Goal: Communication & Community: Answer question/provide support

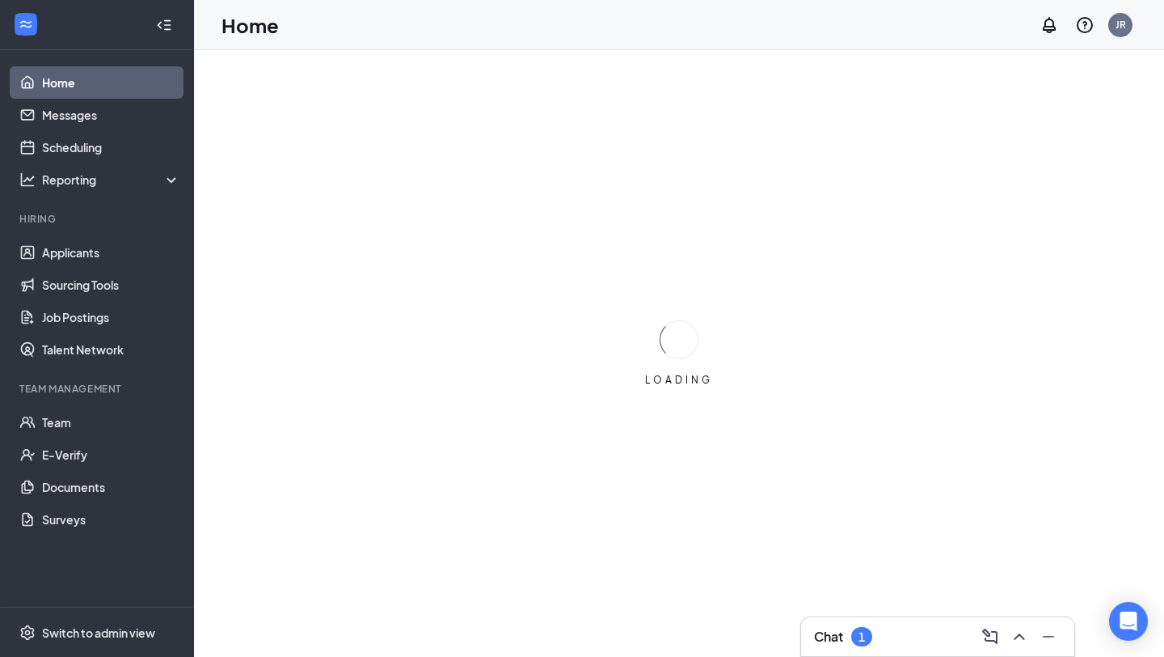
click at [860, 639] on div "1" at bounding box center [862, 637] width 6 height 14
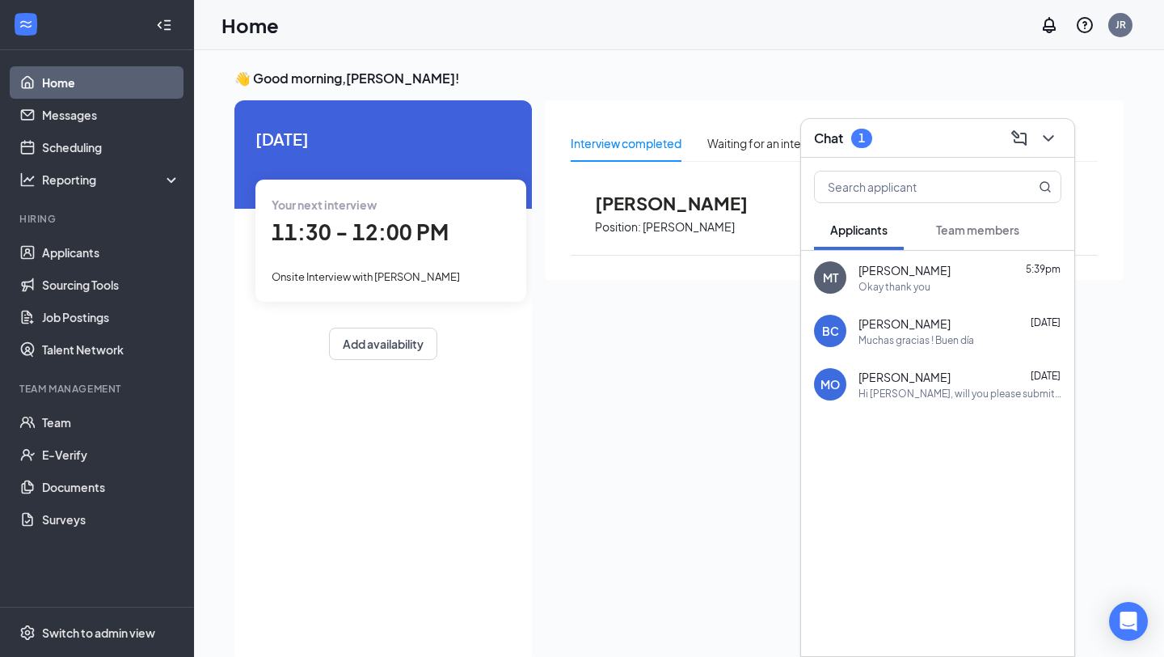
click at [965, 228] on span "Team members" at bounding box center [977, 229] width 83 height 15
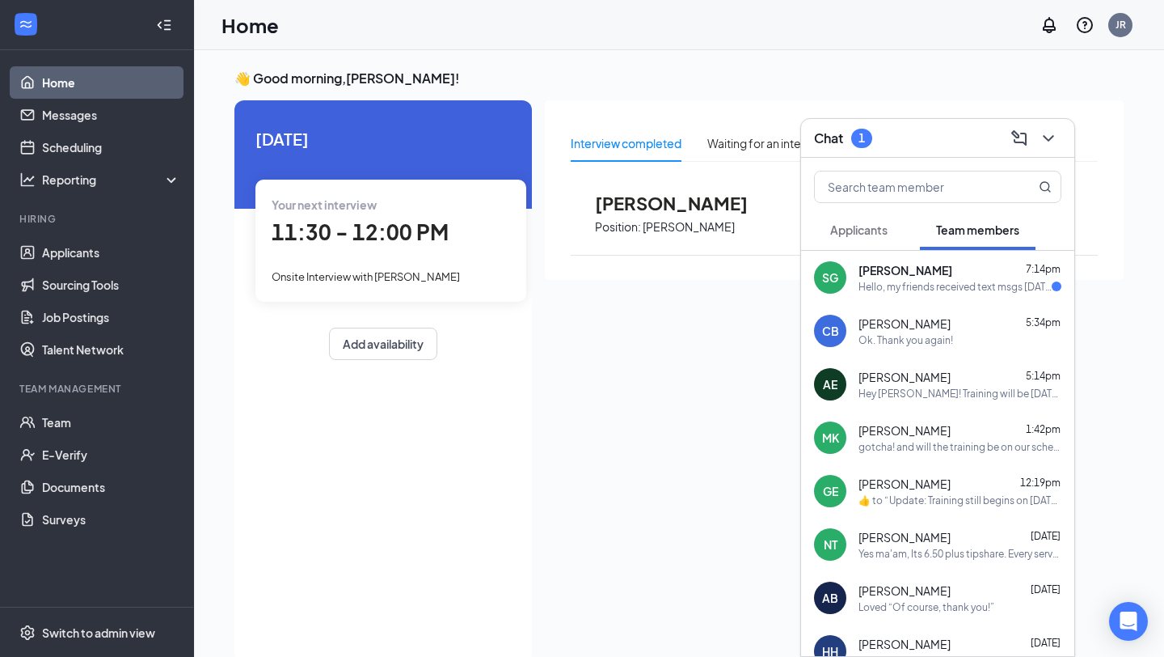
click at [953, 283] on div "Hello, my friends received text msgs today about training but I haven't receive…" at bounding box center [955, 287] width 193 height 14
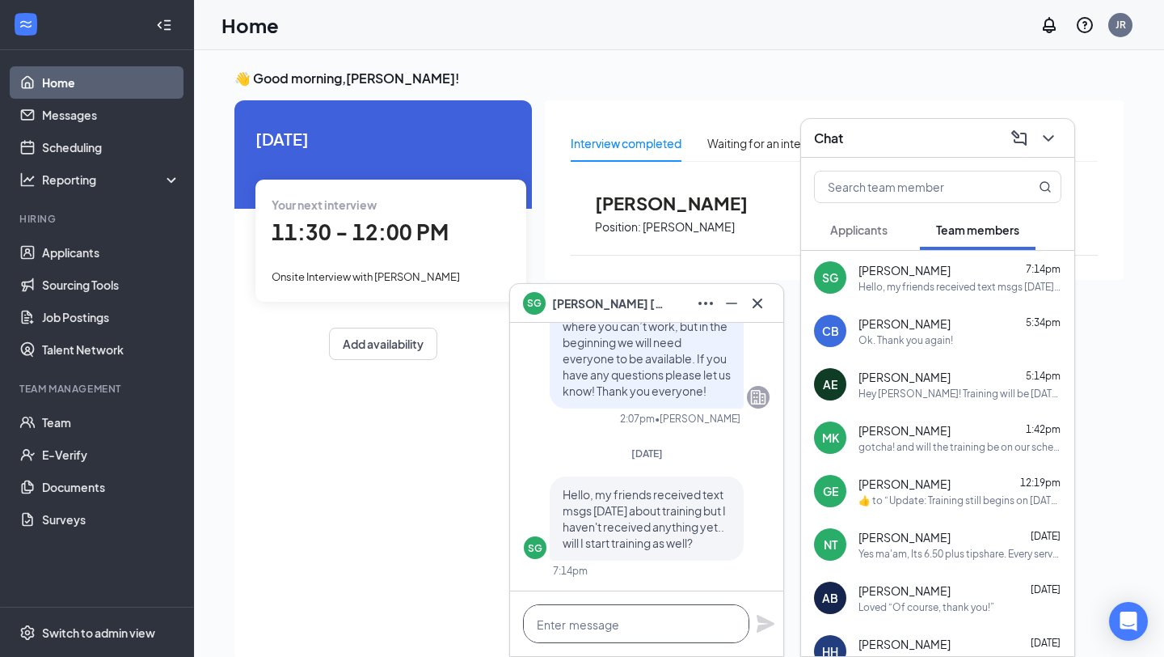
click at [641, 619] on textarea at bounding box center [636, 623] width 226 height 39
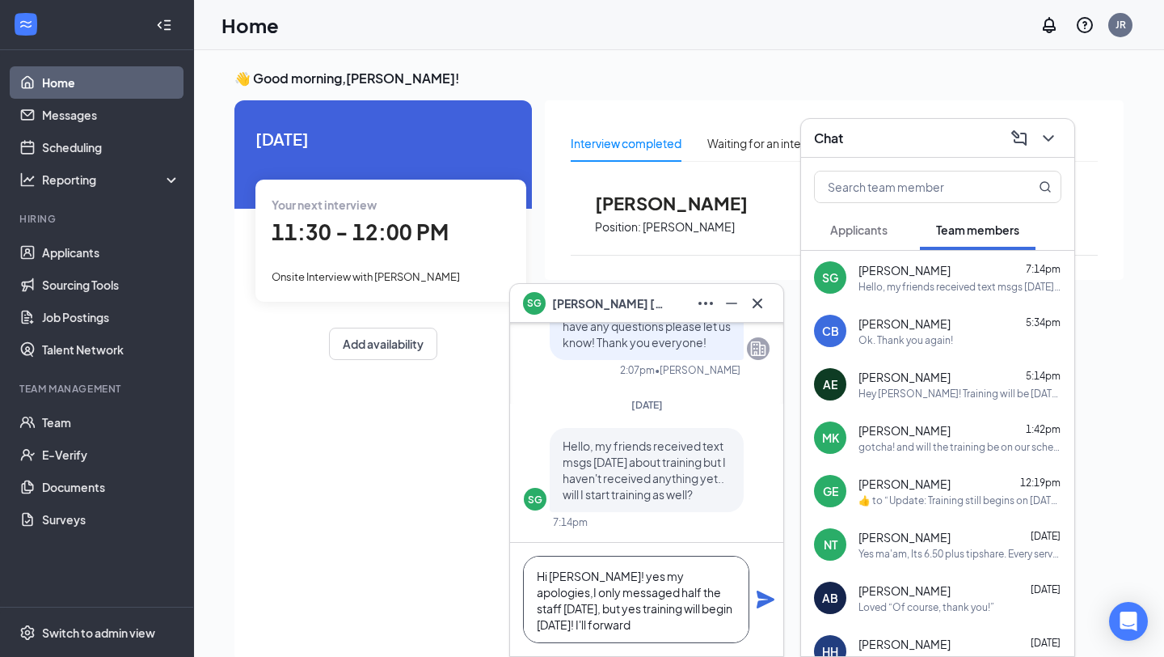
click at [607, 632] on textarea "Hi Stephanie! yes my apologies,I only messaged half the staff today, but yes tr…" at bounding box center [636, 598] width 226 height 87
type textarea "Hi Stephanie! yes my apologies,I only messaged half the staff today, but yes tr…"
click at [762, 594] on icon "Plane" at bounding box center [766, 599] width 18 height 18
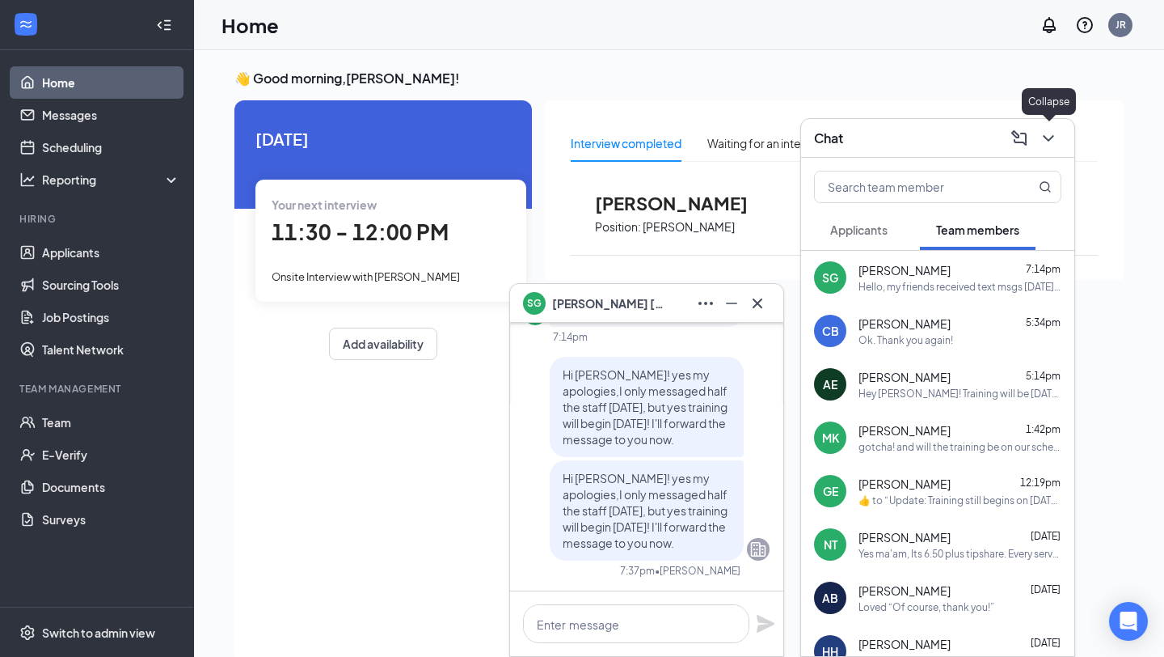
click at [1044, 137] on icon "ChevronDown" at bounding box center [1048, 138] width 11 height 6
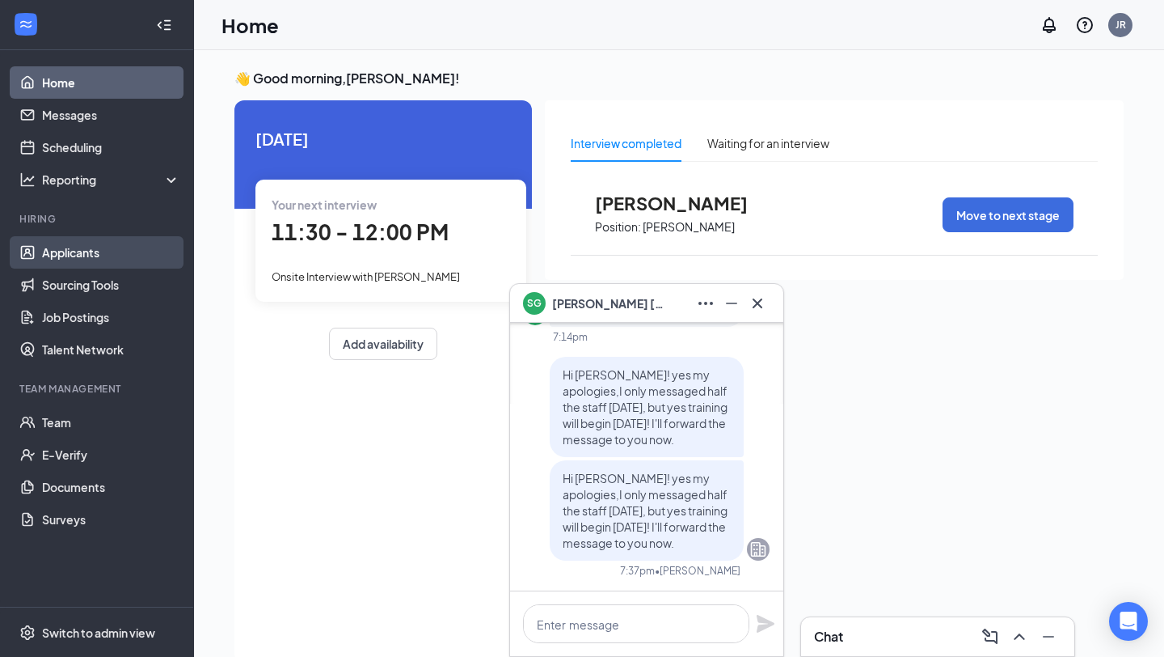
click at [97, 256] on link "Applicants" at bounding box center [111, 252] width 138 height 32
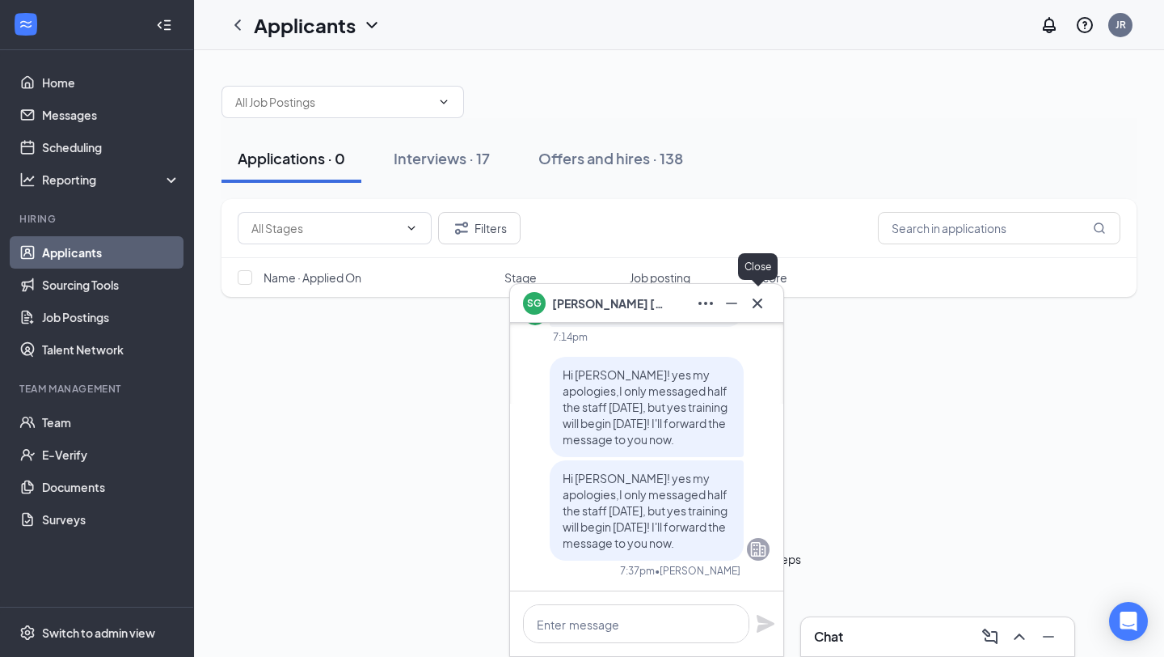
click at [762, 301] on icon "Cross" at bounding box center [757, 303] width 19 height 19
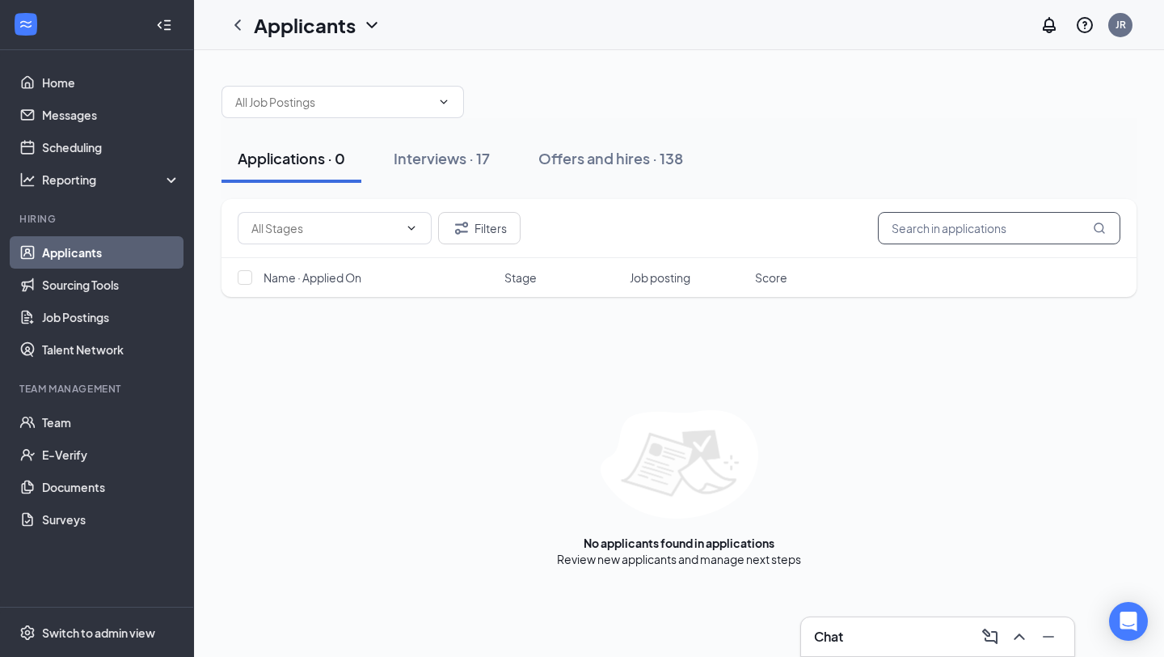
click at [949, 226] on input "text" at bounding box center [999, 228] width 243 height 32
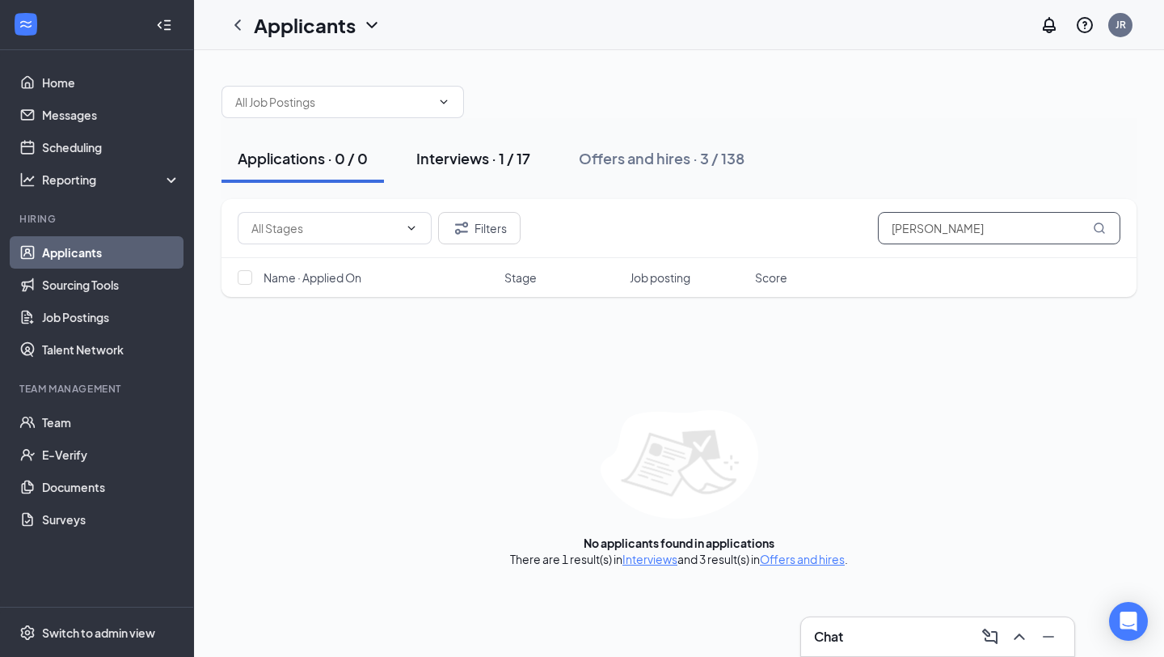
type input "stephanie"
click at [478, 154] on div "Interviews · 1 / 17" at bounding box center [473, 158] width 114 height 20
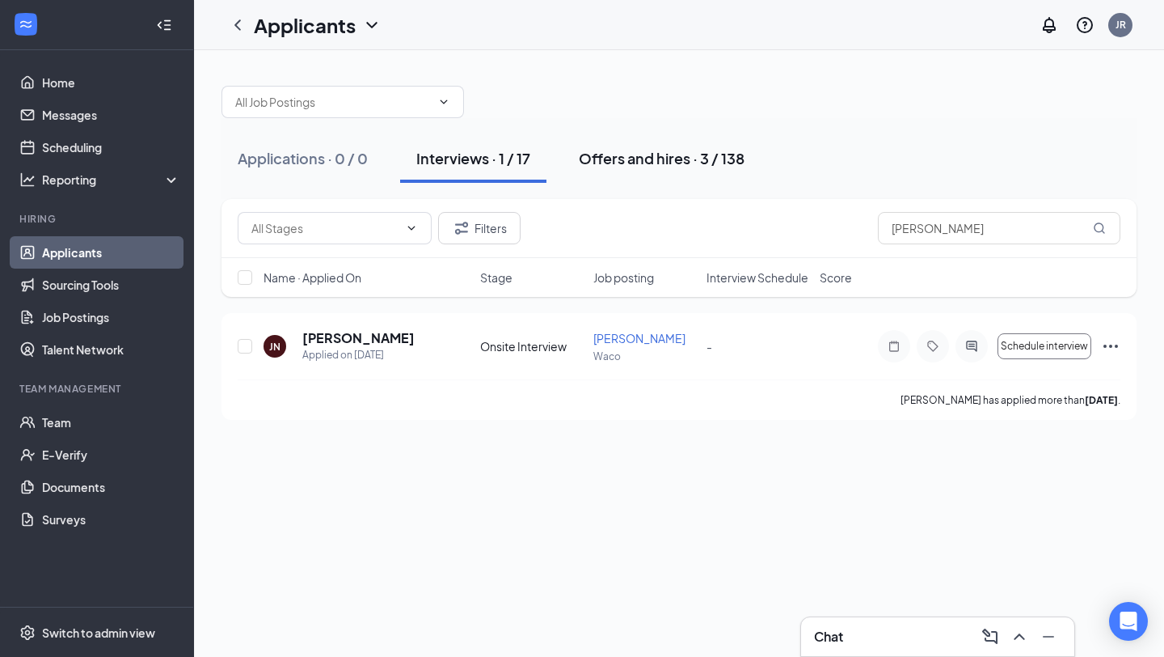
click at [608, 155] on div "Offers and hires · 3 / 138" at bounding box center [662, 158] width 166 height 20
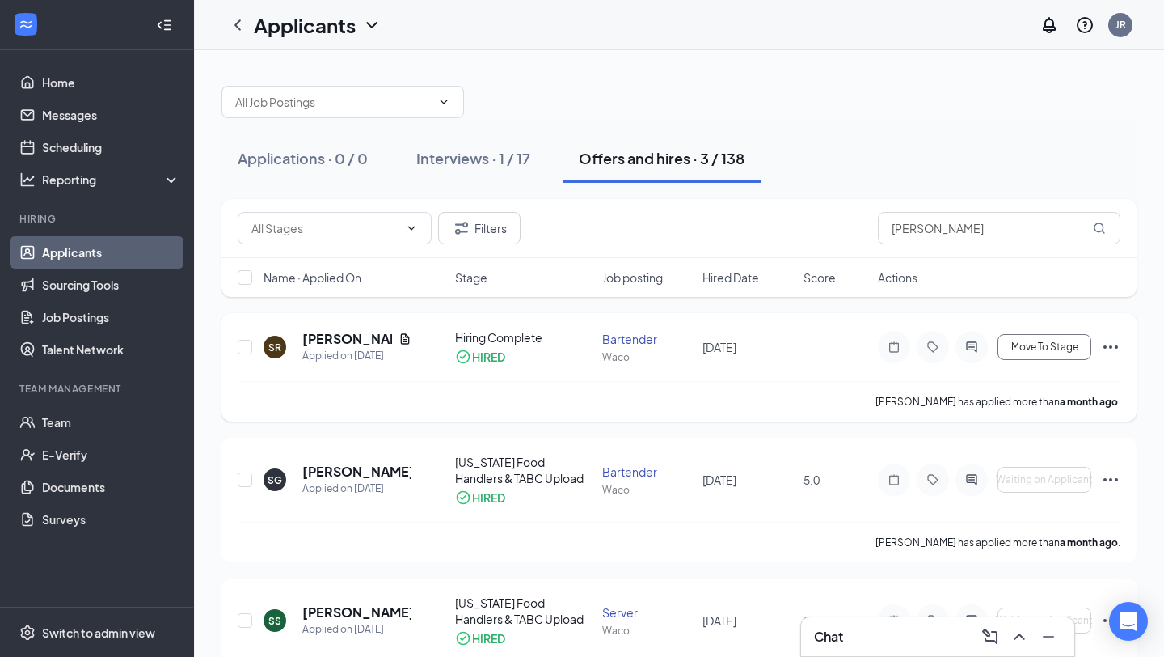
scroll to position [40, 0]
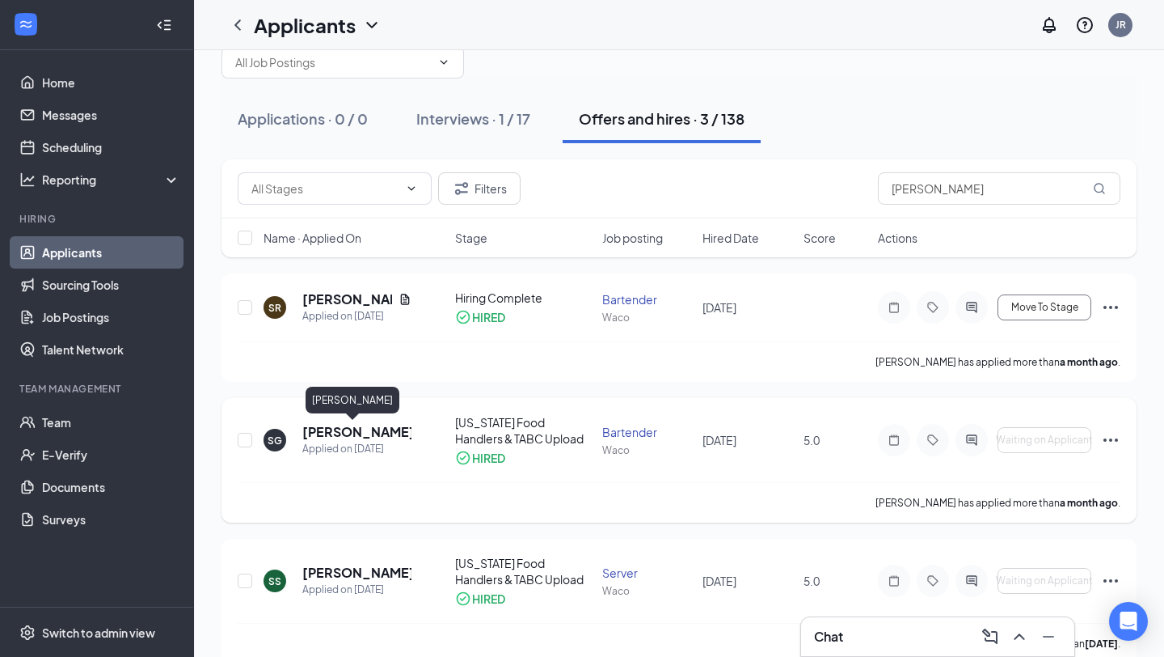
click at [344, 428] on h5 "Stephanie Gutierrez" at bounding box center [356, 432] width 109 height 18
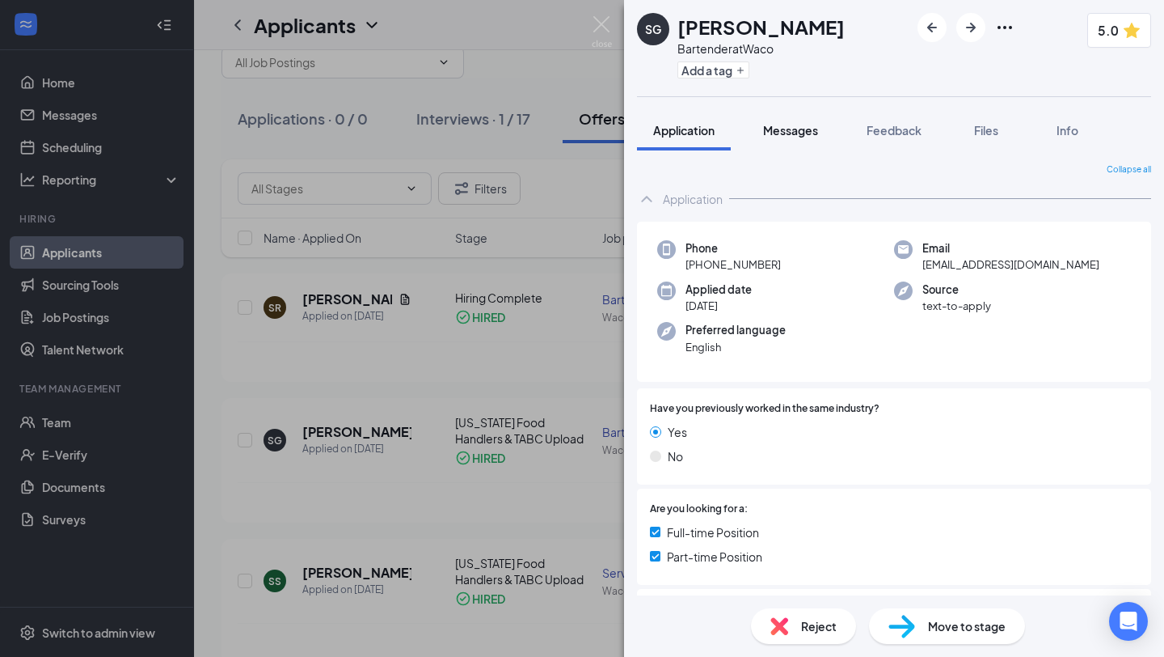
click at [811, 131] on span "Messages" at bounding box center [790, 130] width 55 height 15
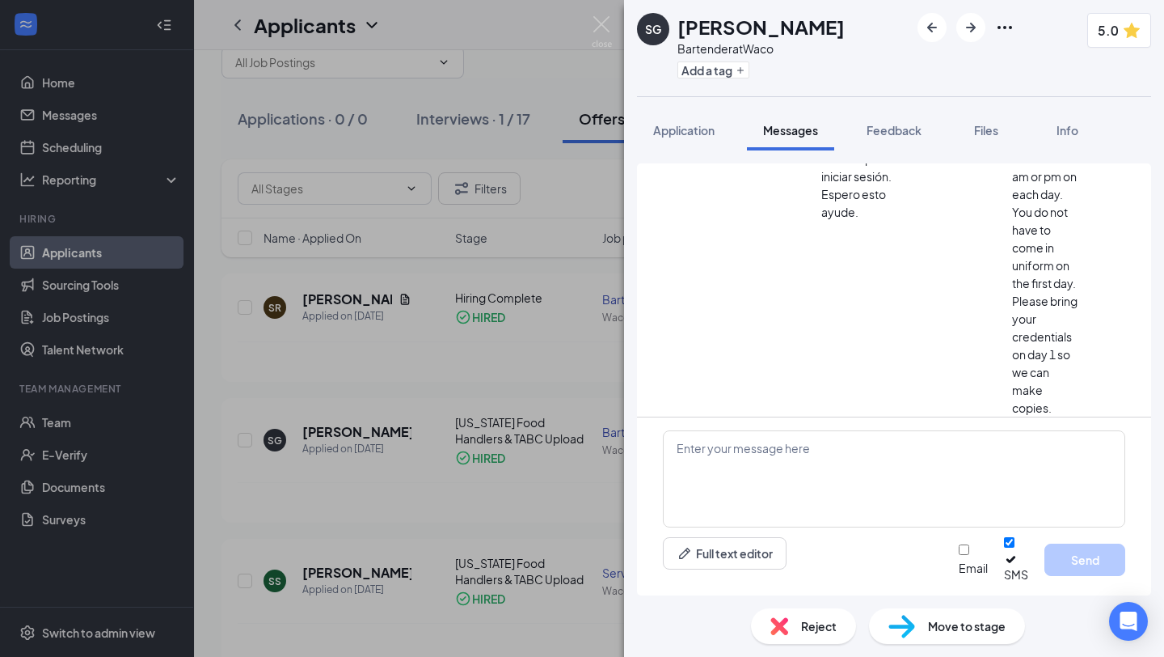
scroll to position [2032, 0]
click at [698, 132] on span "Application" at bounding box center [683, 130] width 61 height 15
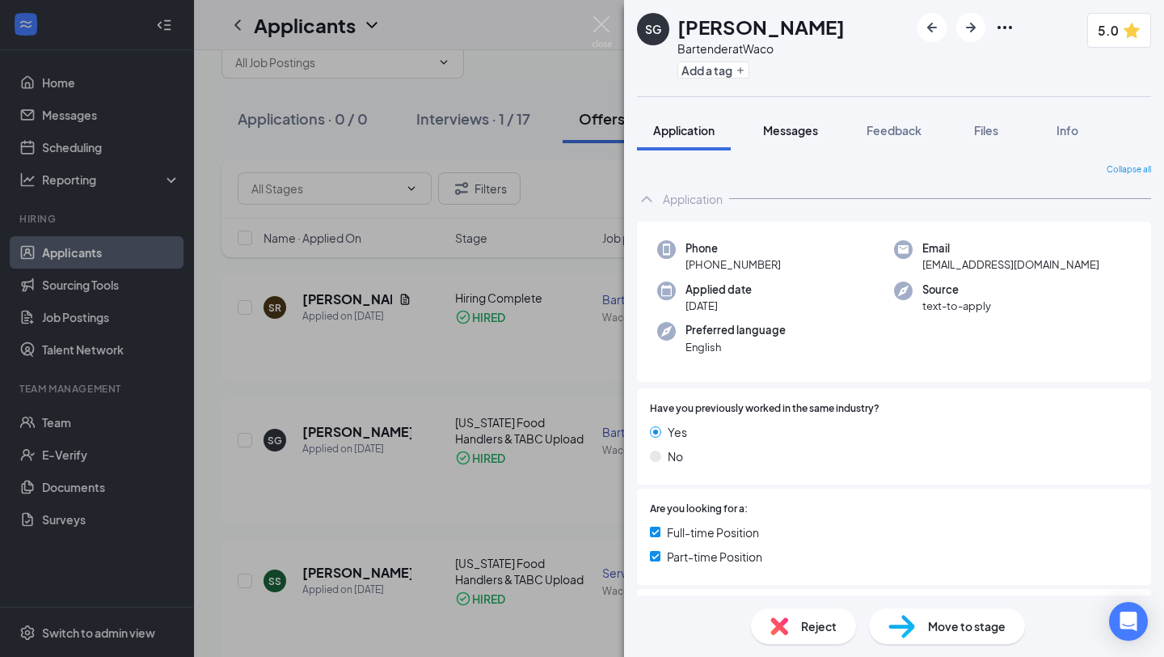
click at [798, 130] on span "Messages" at bounding box center [790, 130] width 55 height 15
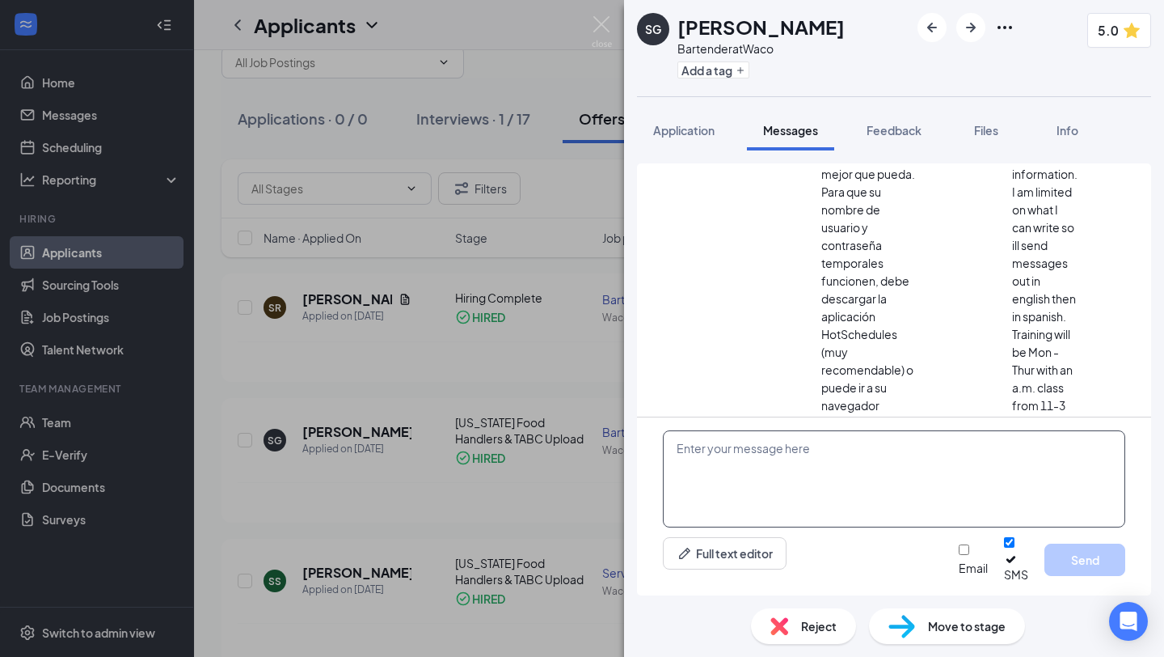
click at [883, 496] on textarea at bounding box center [894, 478] width 463 height 97
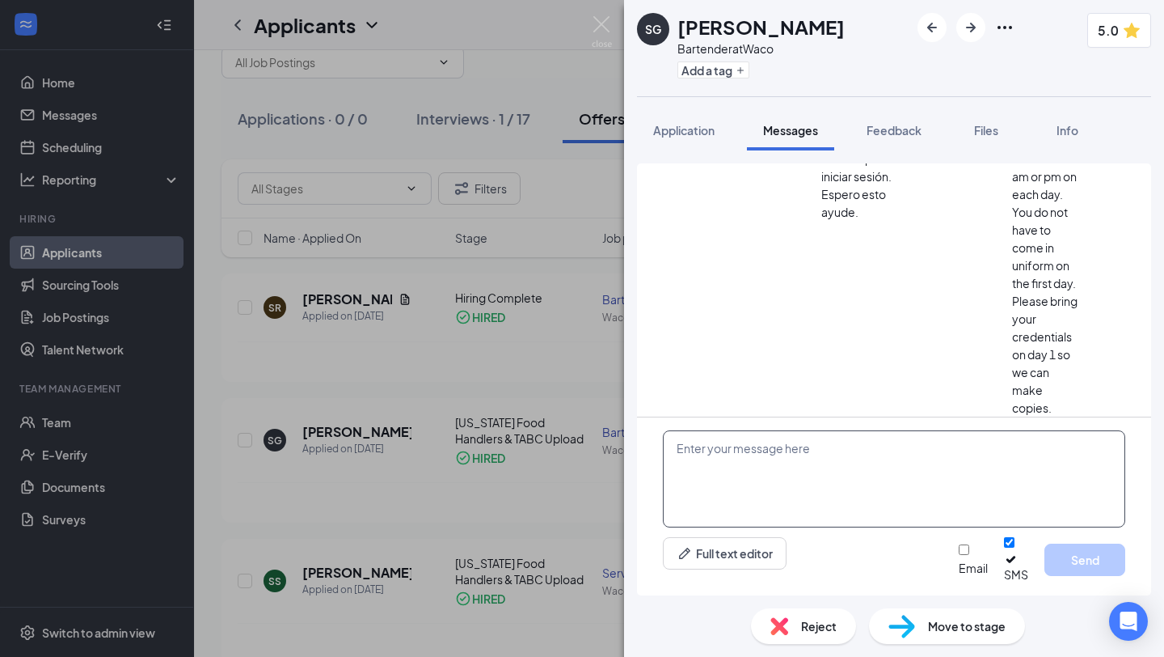
scroll to position [2032, 0]
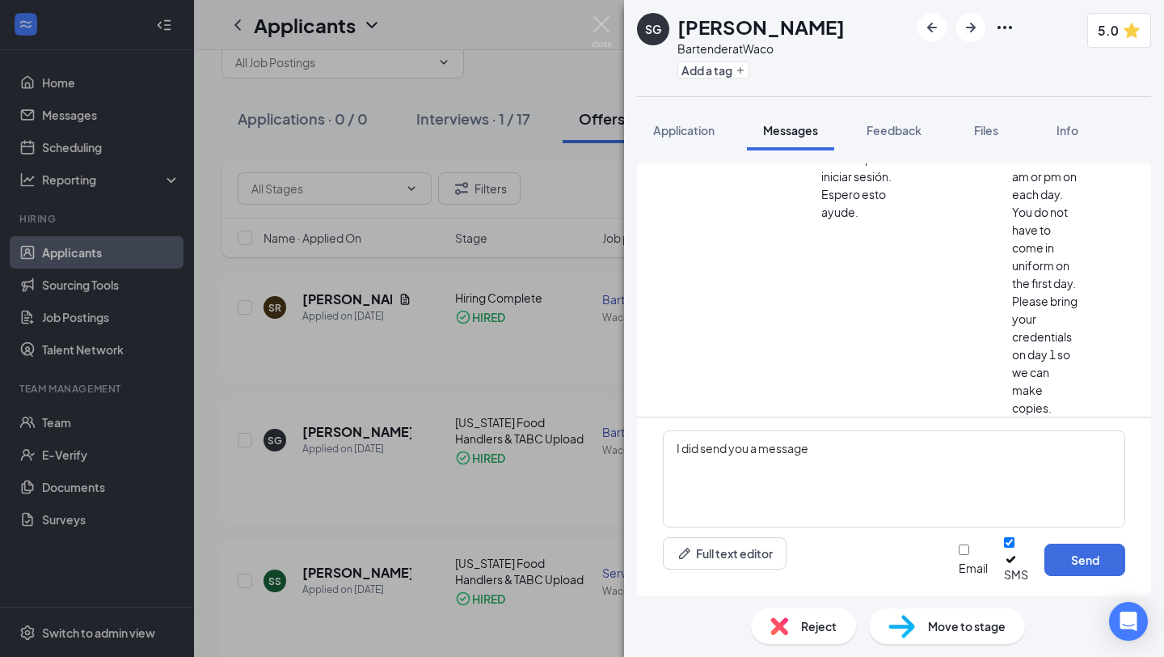
click at [1078, 547] on div "I did send you a message Full text editor Email SMS Send" at bounding box center [894, 506] width 514 height 178
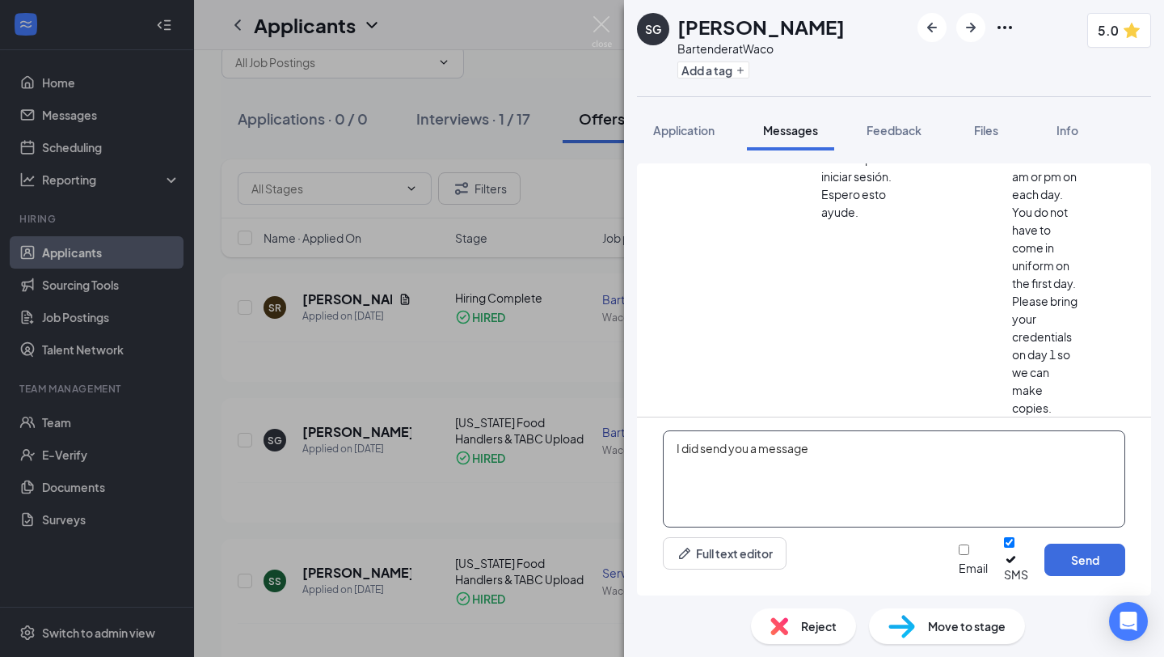
click at [880, 451] on textarea "I did send you a message" at bounding box center [894, 478] width 463 height 97
click at [830, 466] on textarea "I did send you a message" at bounding box center [894, 478] width 463 height 97
type textarea "I did send you a message to 652-8944"
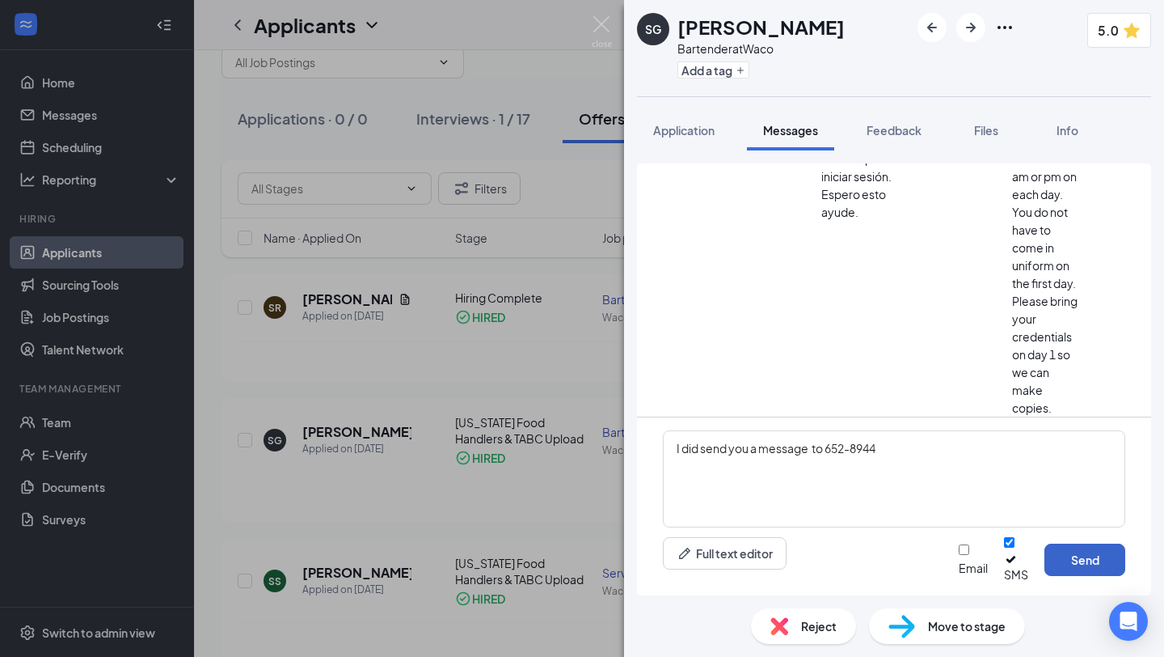
click at [1082, 562] on button "Send" at bounding box center [1085, 559] width 81 height 32
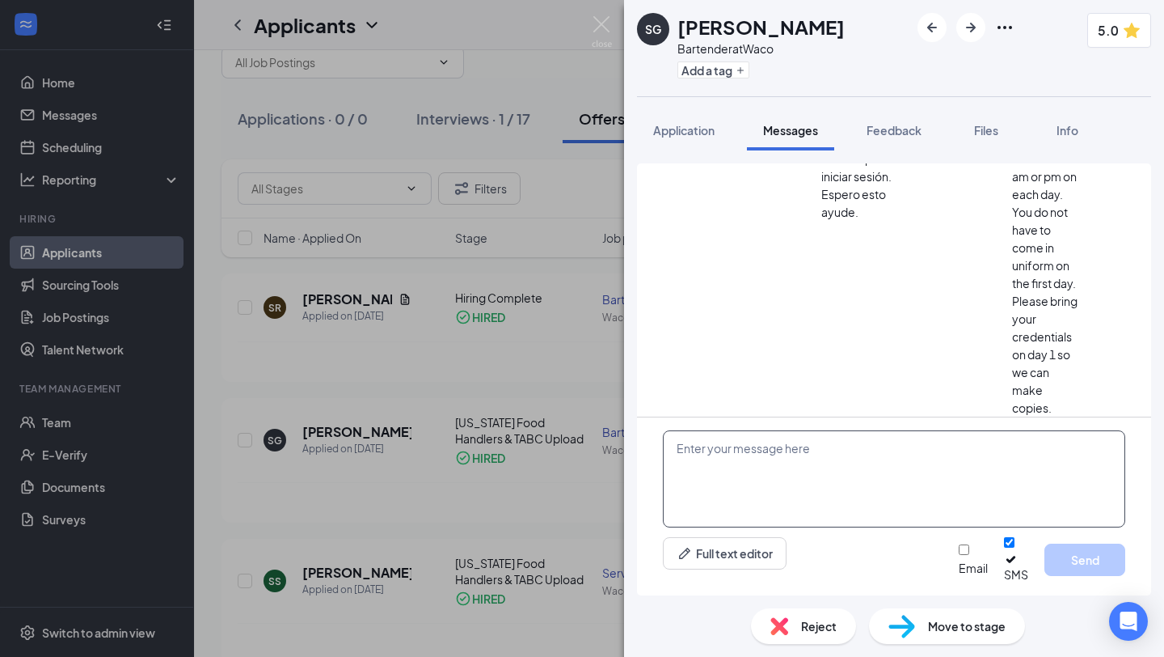
click at [892, 474] on textarea at bounding box center [894, 478] width 463 height 97
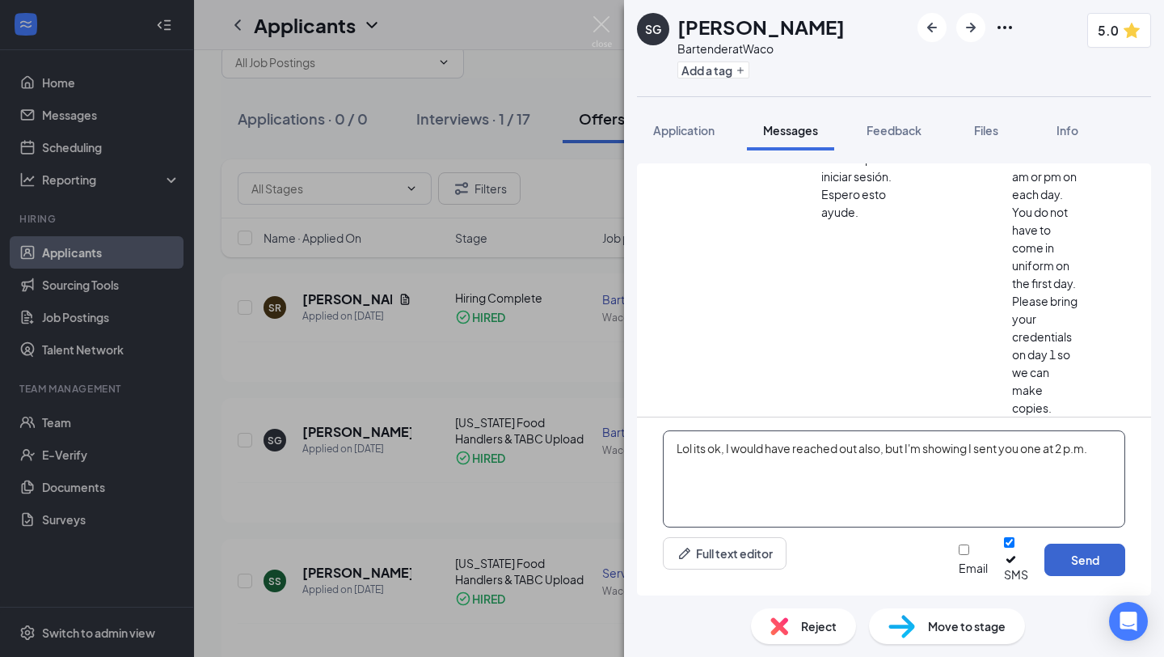
type textarea "Lol its ok, I would have reached out also, but I'm showing I sent you one at 2 …"
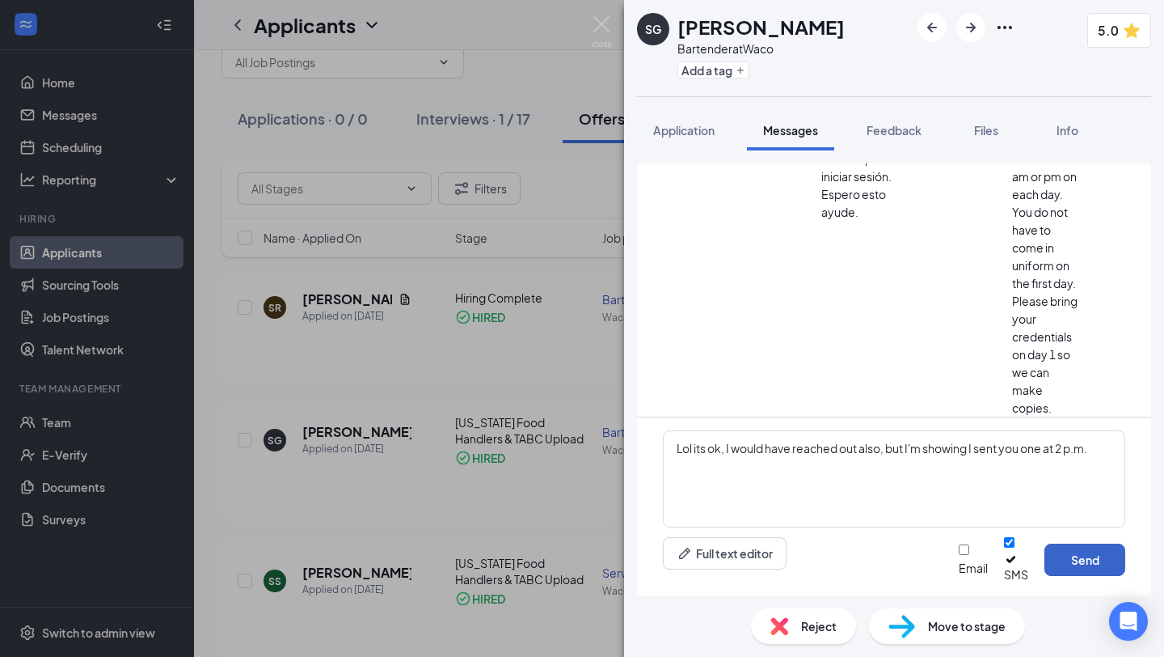
click at [1084, 560] on button "Send" at bounding box center [1085, 559] width 81 height 32
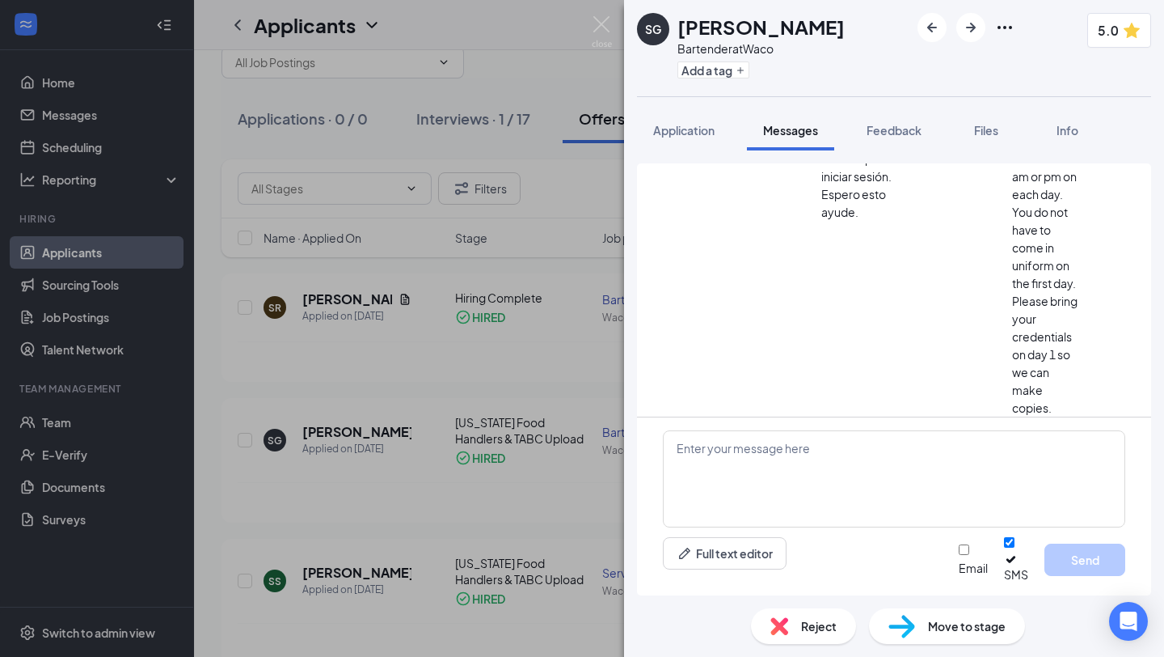
scroll to position [2344, 0]
click at [706, 128] on span "Application" at bounding box center [683, 130] width 61 height 15
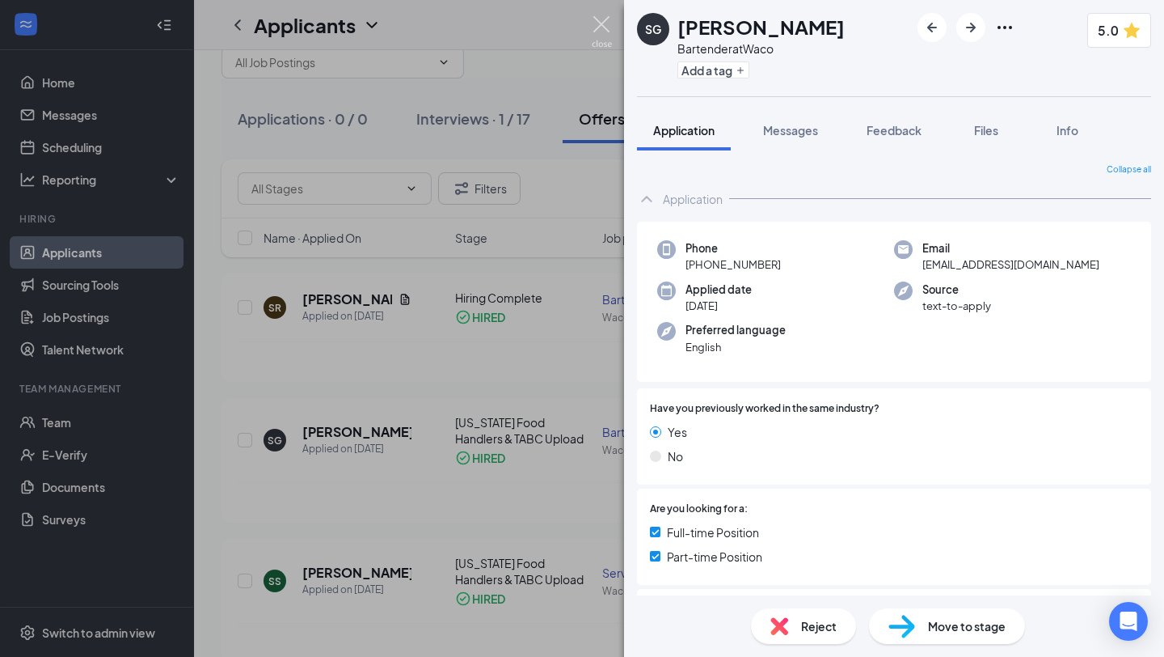
click at [603, 24] on img at bounding box center [602, 32] width 20 height 32
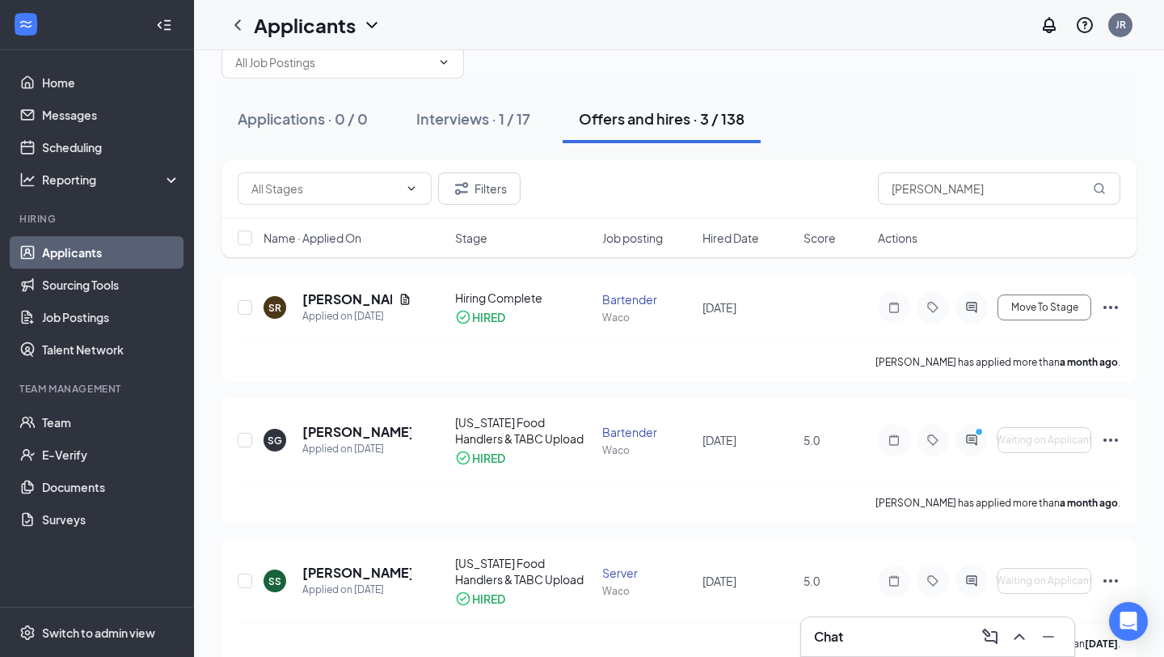
click at [873, 643] on div "Chat" at bounding box center [937, 636] width 247 height 26
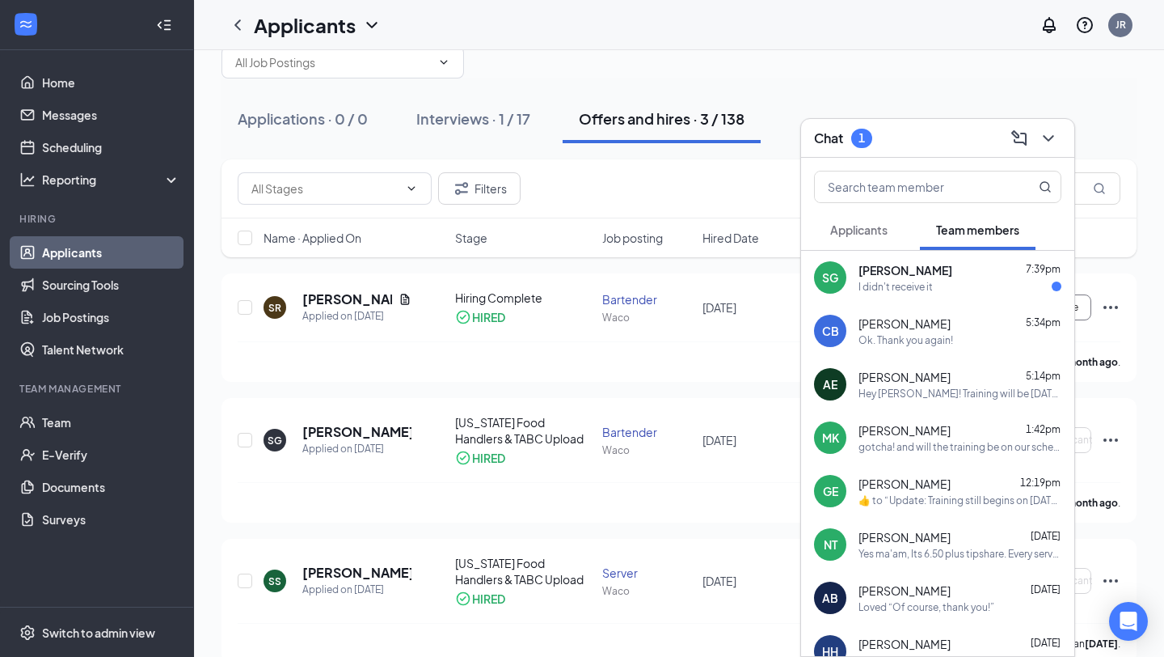
click at [936, 272] on span "Stephanie Gutierrez" at bounding box center [906, 270] width 94 height 16
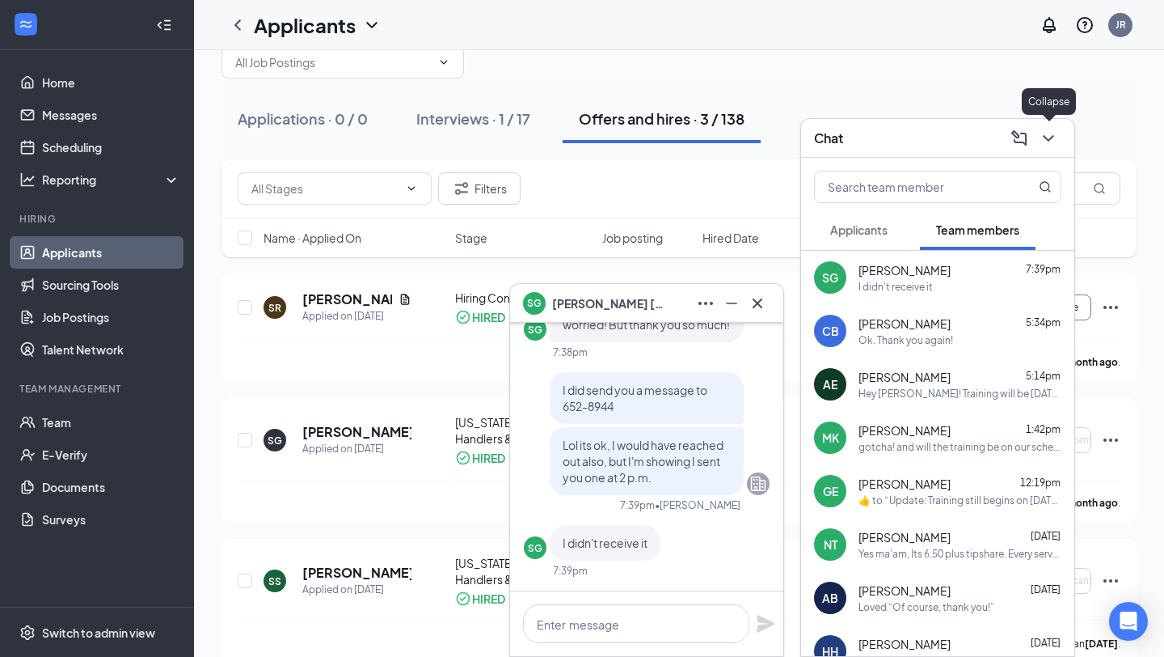
click at [1052, 139] on icon "ChevronDown" at bounding box center [1048, 138] width 19 height 19
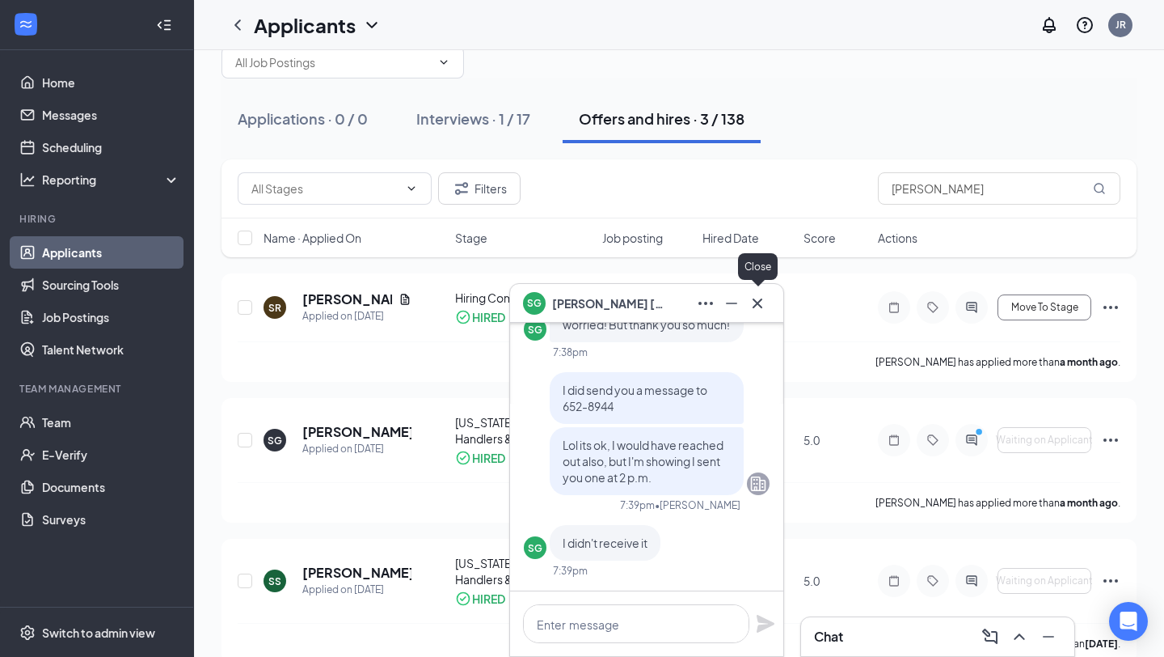
click at [758, 305] on icon "Cross" at bounding box center [757, 303] width 19 height 19
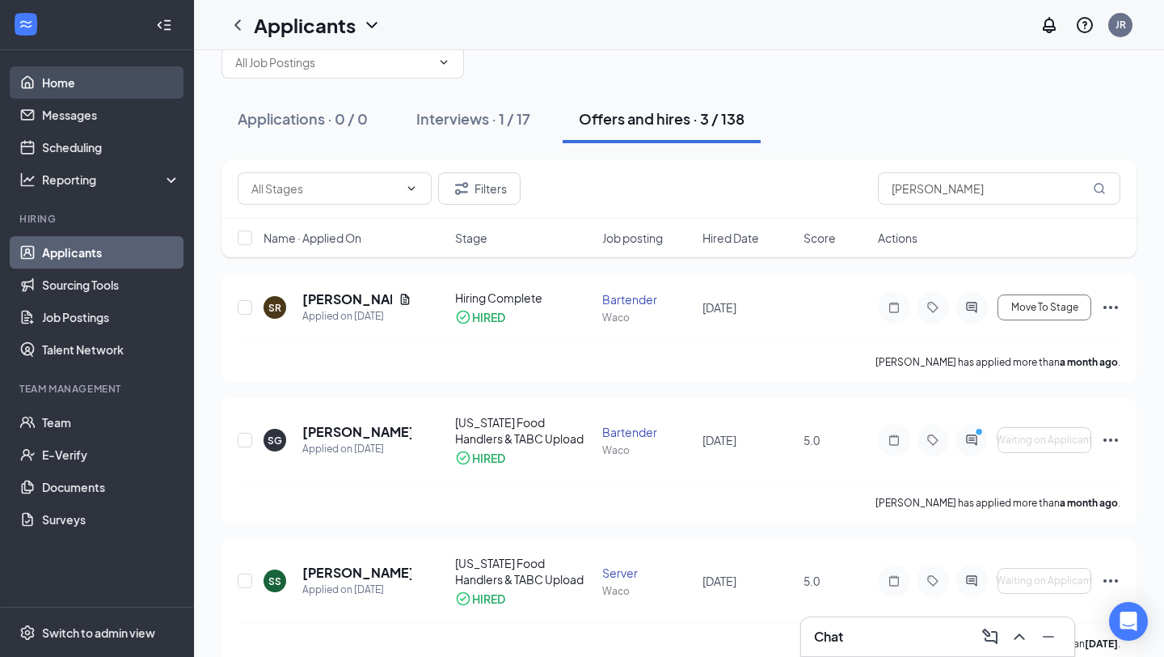
click at [70, 87] on link "Home" at bounding box center [111, 82] width 138 height 32
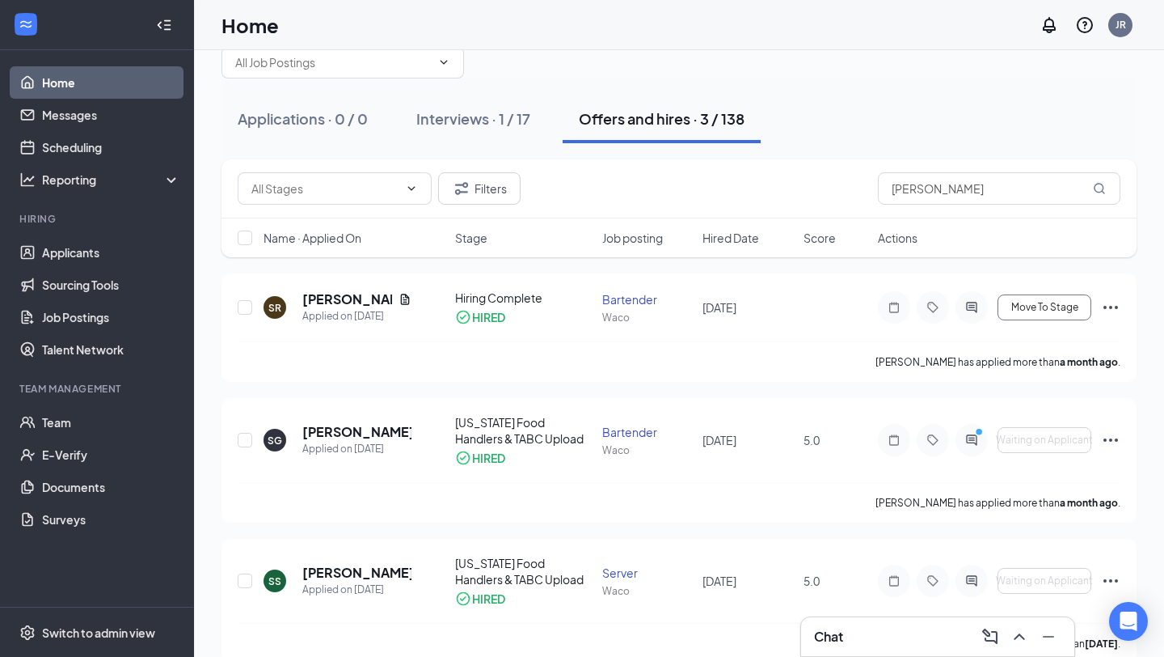
scroll to position [34, 0]
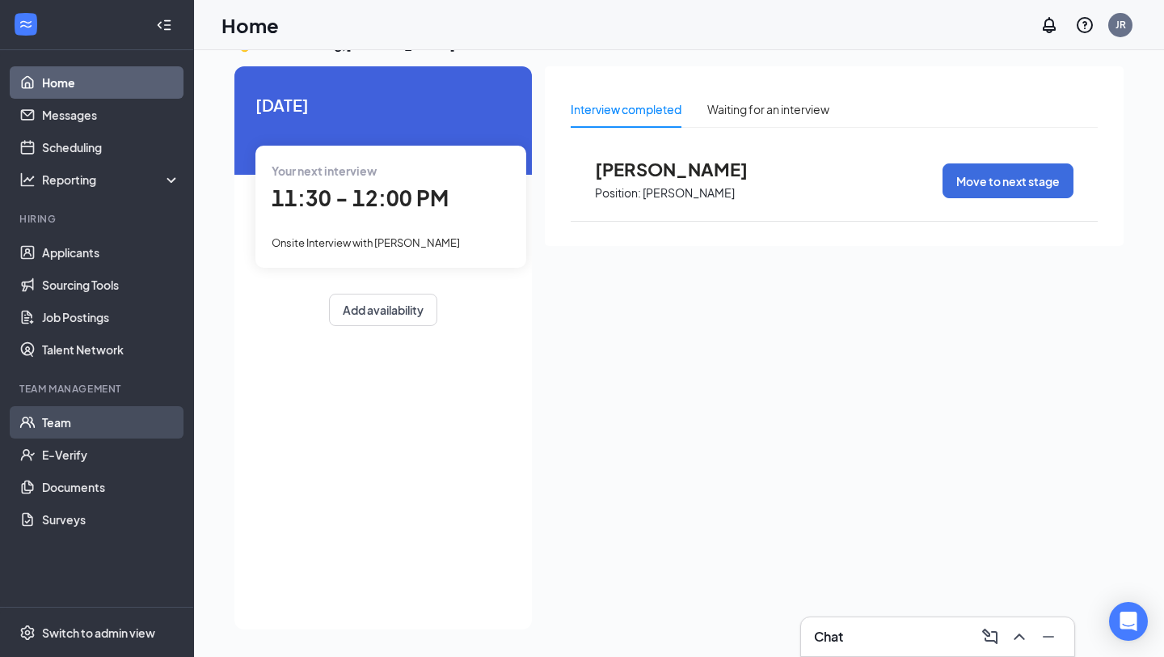
click at [49, 423] on link "Team" at bounding box center [111, 422] width 138 height 32
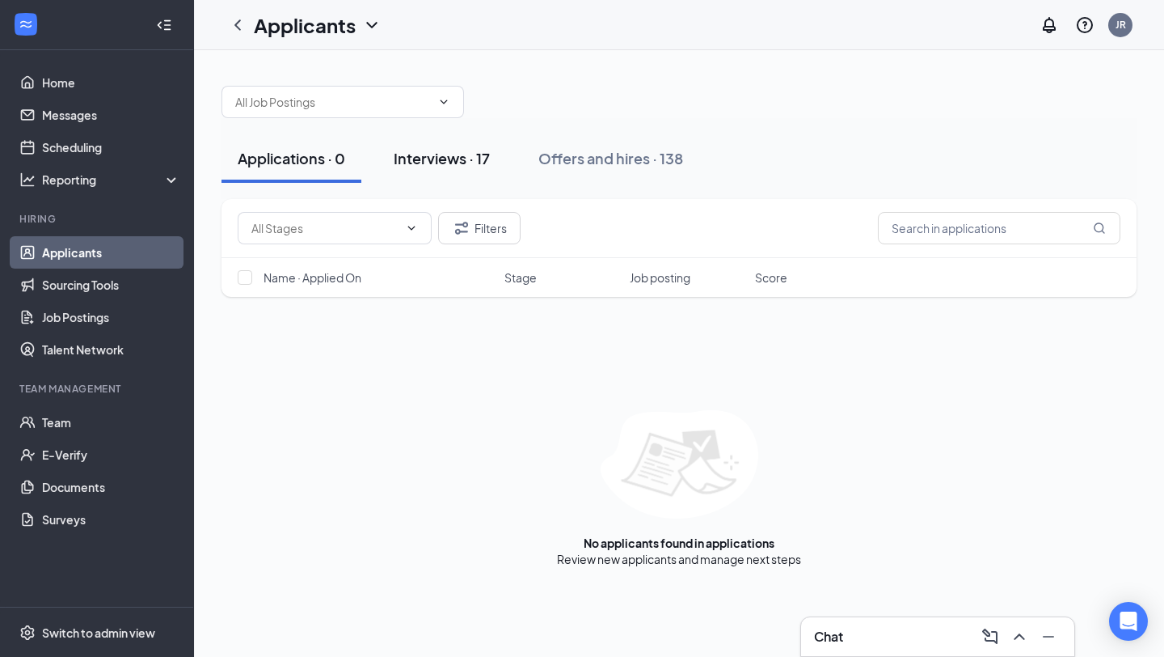
click at [442, 163] on div "Interviews · 17" at bounding box center [442, 158] width 96 height 20
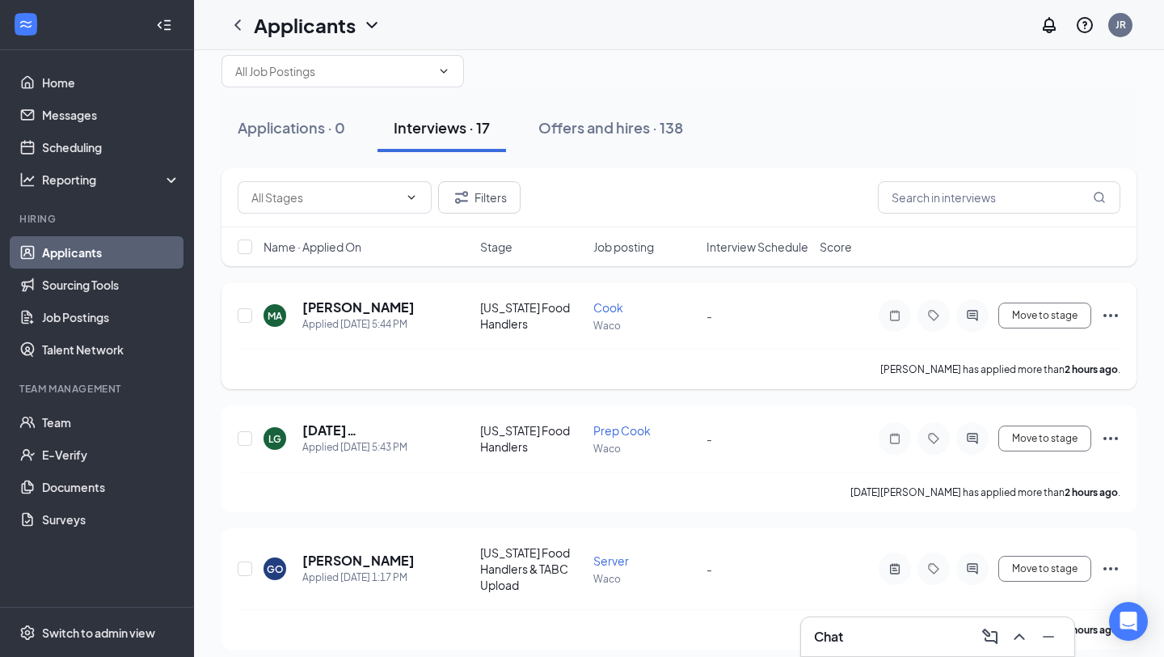
scroll to position [37, 0]
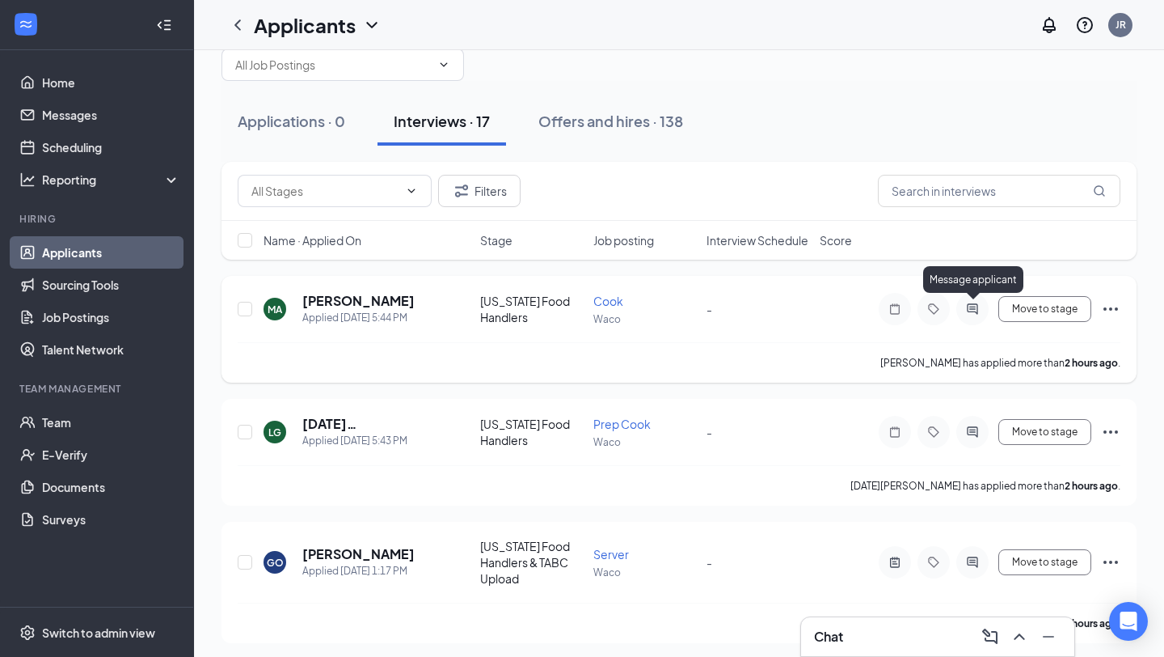
click at [975, 306] on icon "ActiveChat" at bounding box center [972, 308] width 19 height 13
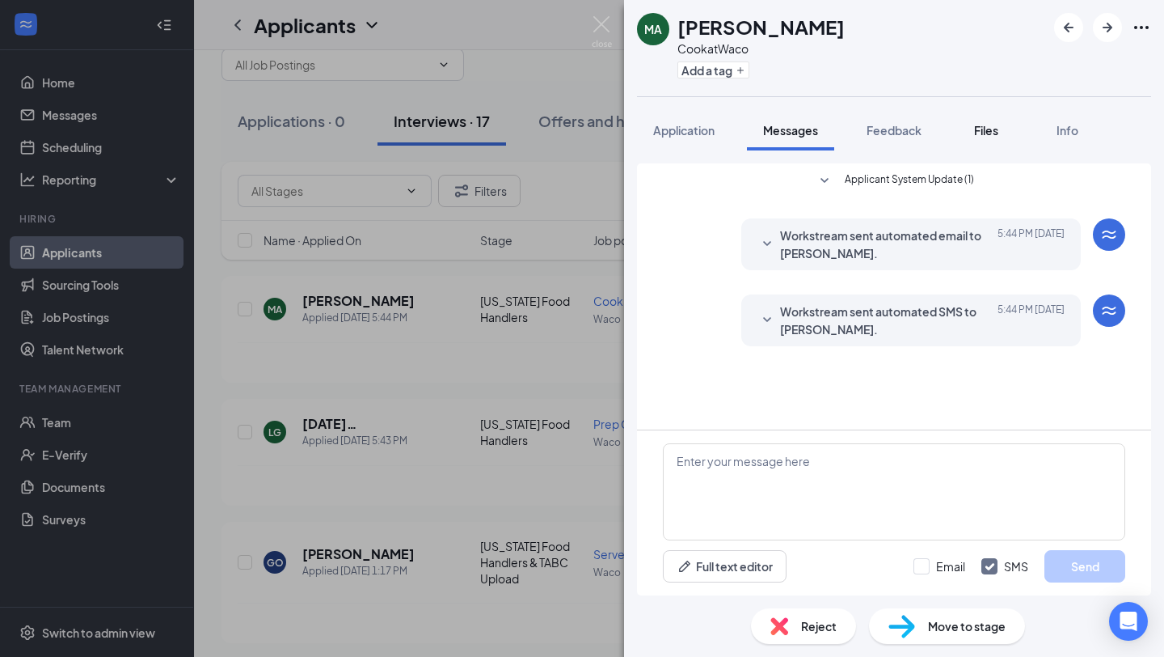
click at [986, 135] on span "Files" at bounding box center [986, 130] width 24 height 15
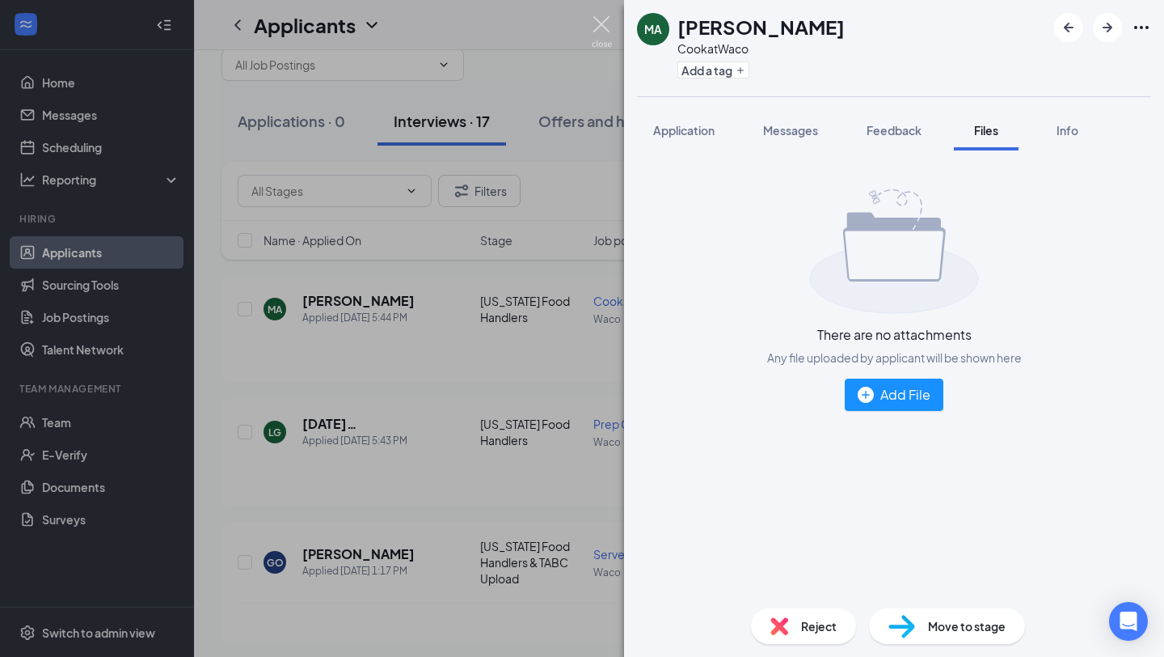
click at [602, 29] on img at bounding box center [602, 32] width 20 height 32
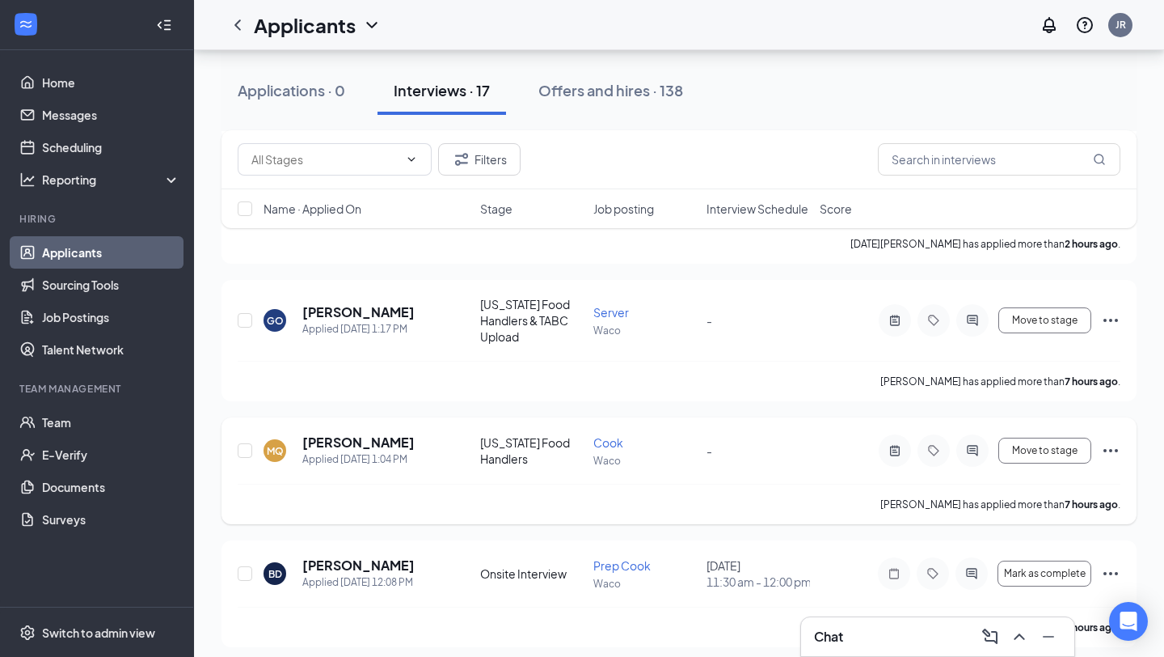
scroll to position [281, 0]
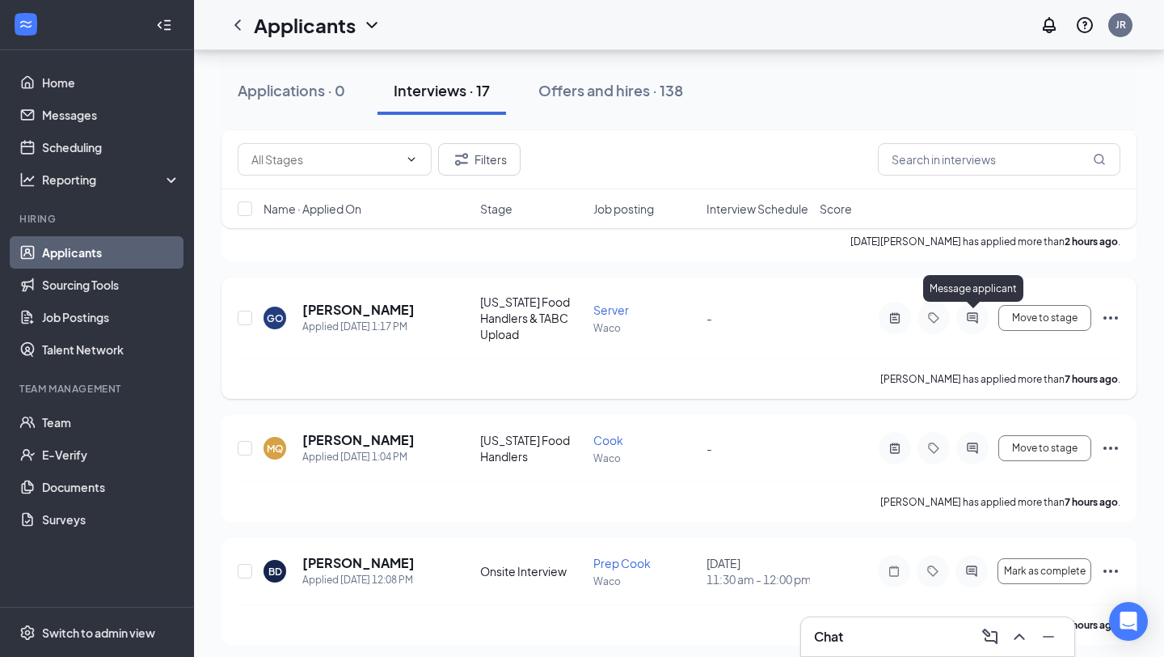
click at [978, 319] on icon "ActiveChat" at bounding box center [972, 317] width 11 height 11
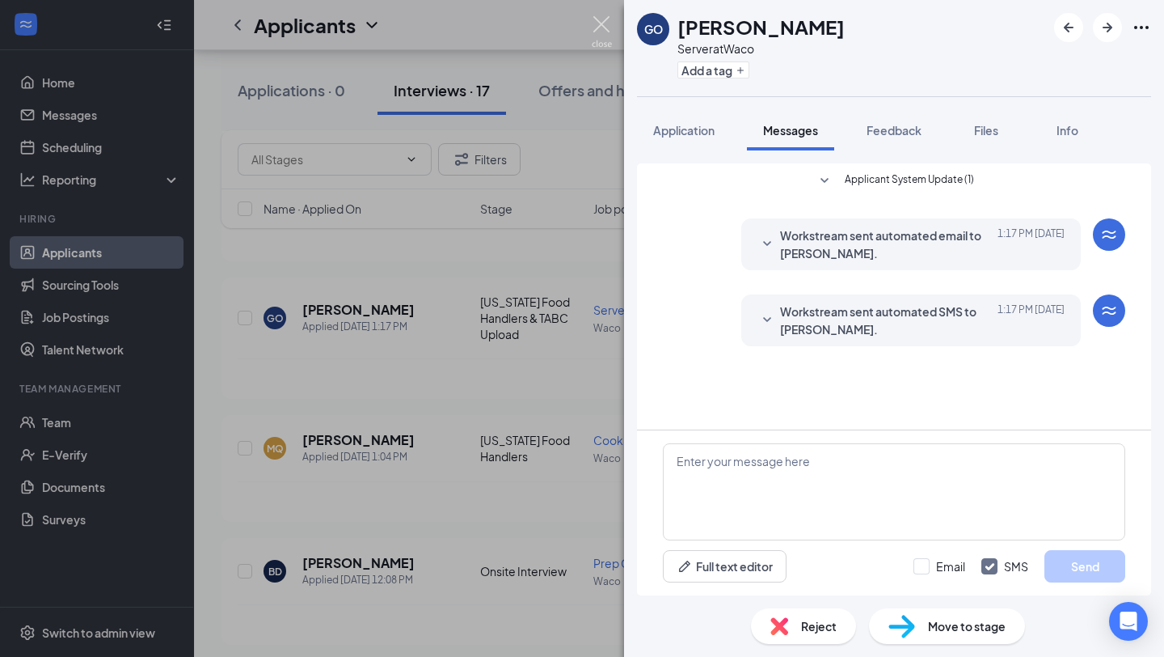
click at [606, 23] on img at bounding box center [602, 32] width 20 height 32
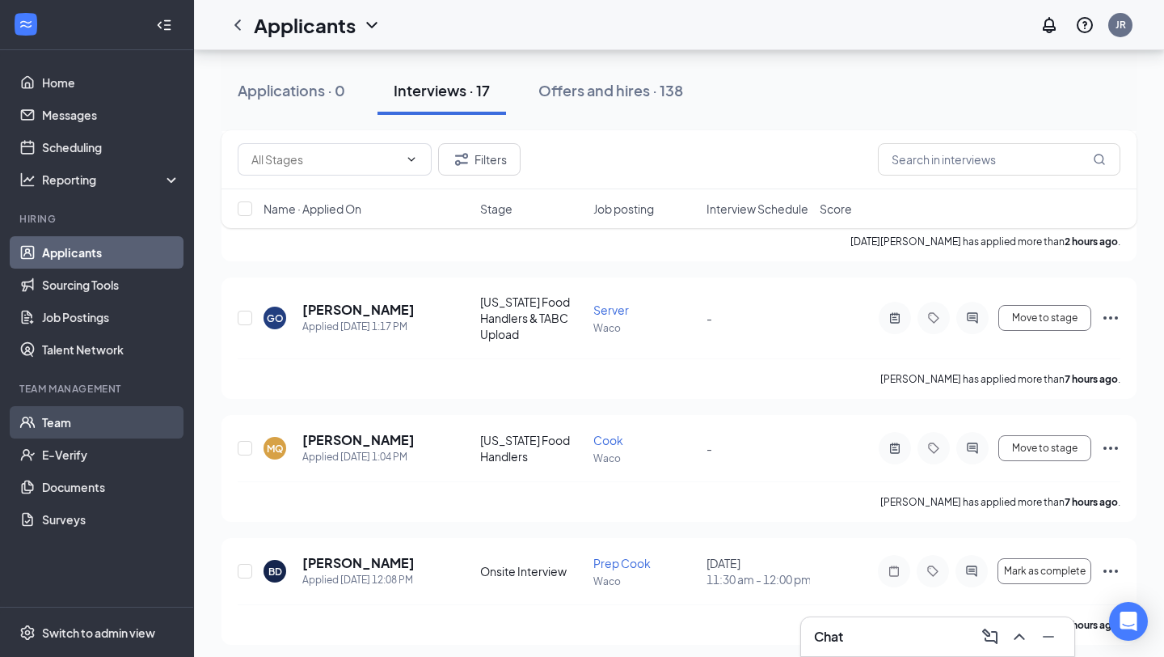
click at [82, 414] on link "Team" at bounding box center [111, 422] width 138 height 32
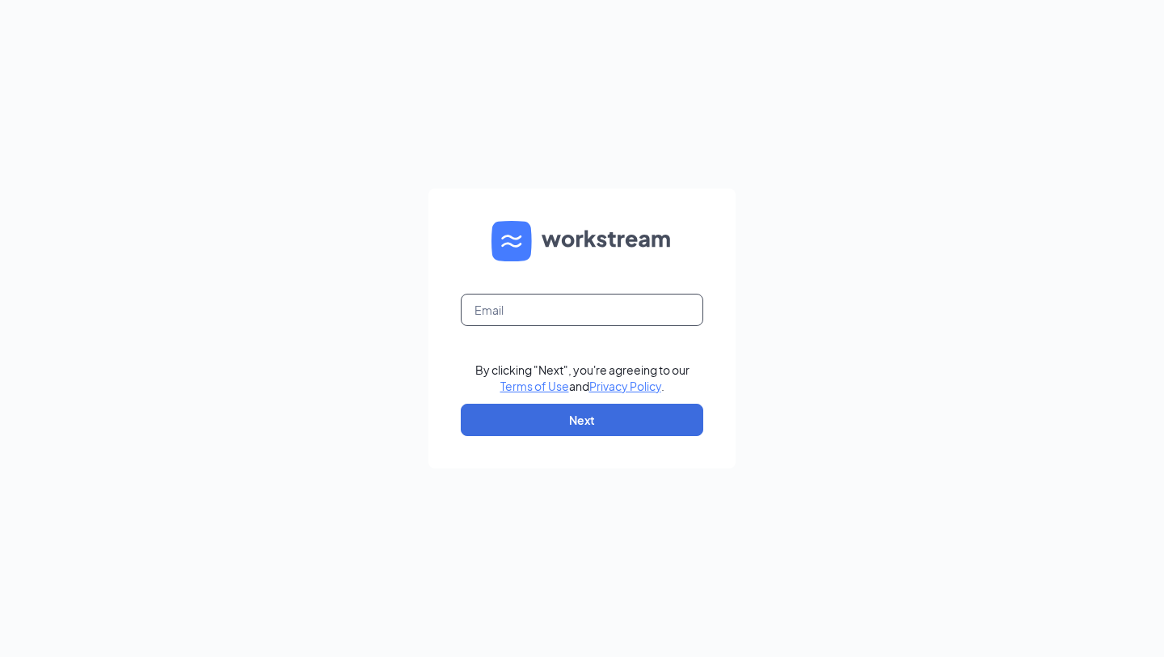
click at [538, 308] on input "text" at bounding box center [582, 310] width 243 height 32
type input "chris@tiaswaco.com"
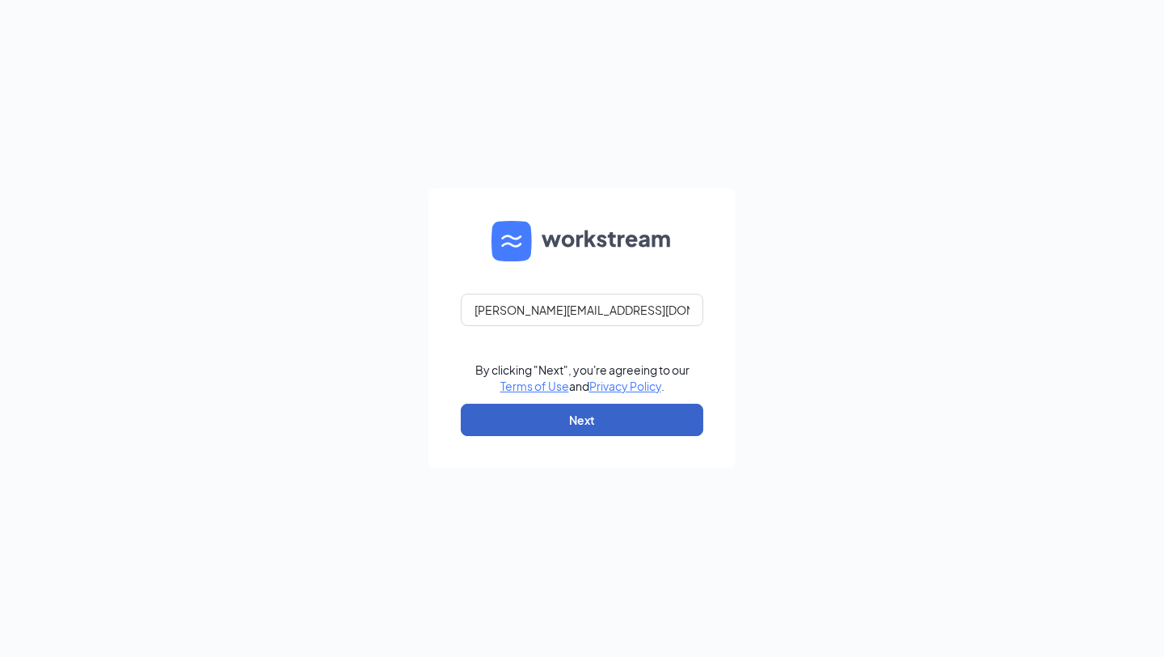
click at [608, 416] on button "Next" at bounding box center [582, 419] width 243 height 32
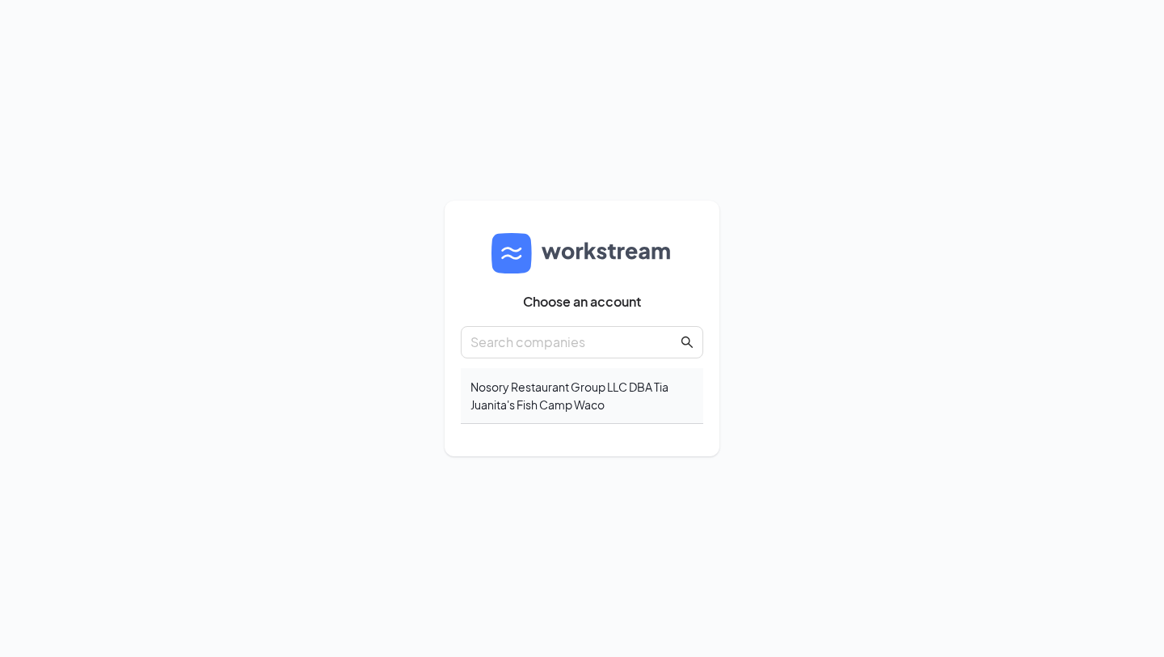
click at [558, 402] on div "Nosory Restaurant Group LLC DBA Tia Juanita's Fish Camp Waco" at bounding box center [582, 396] width 243 height 56
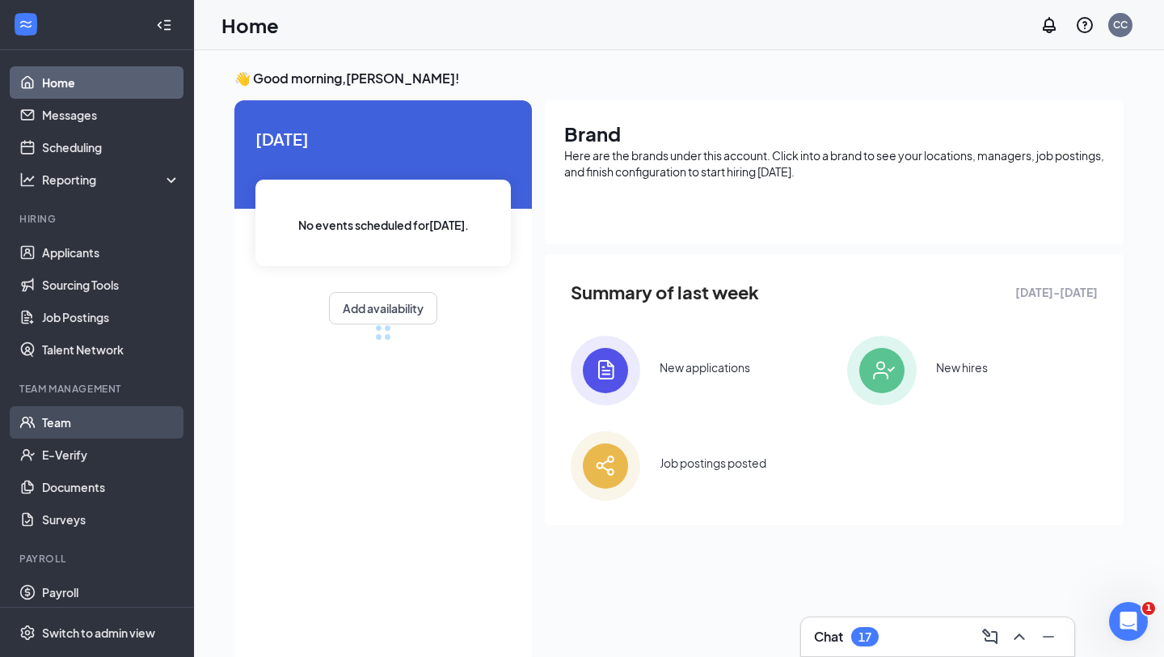
click at [58, 417] on link "Team" at bounding box center [111, 422] width 138 height 32
